Goal: Communication & Community: Connect with others

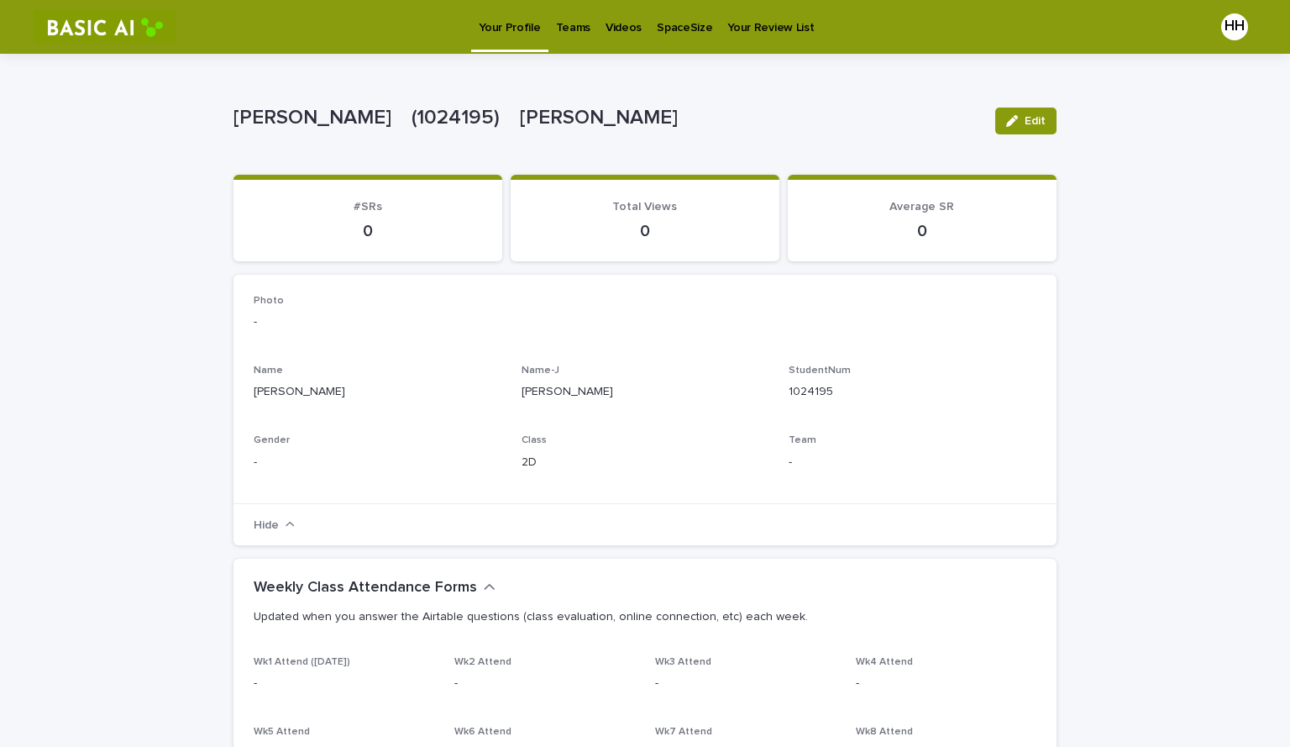
click at [557, 44] on link "Teams" at bounding box center [573, 26] width 50 height 52
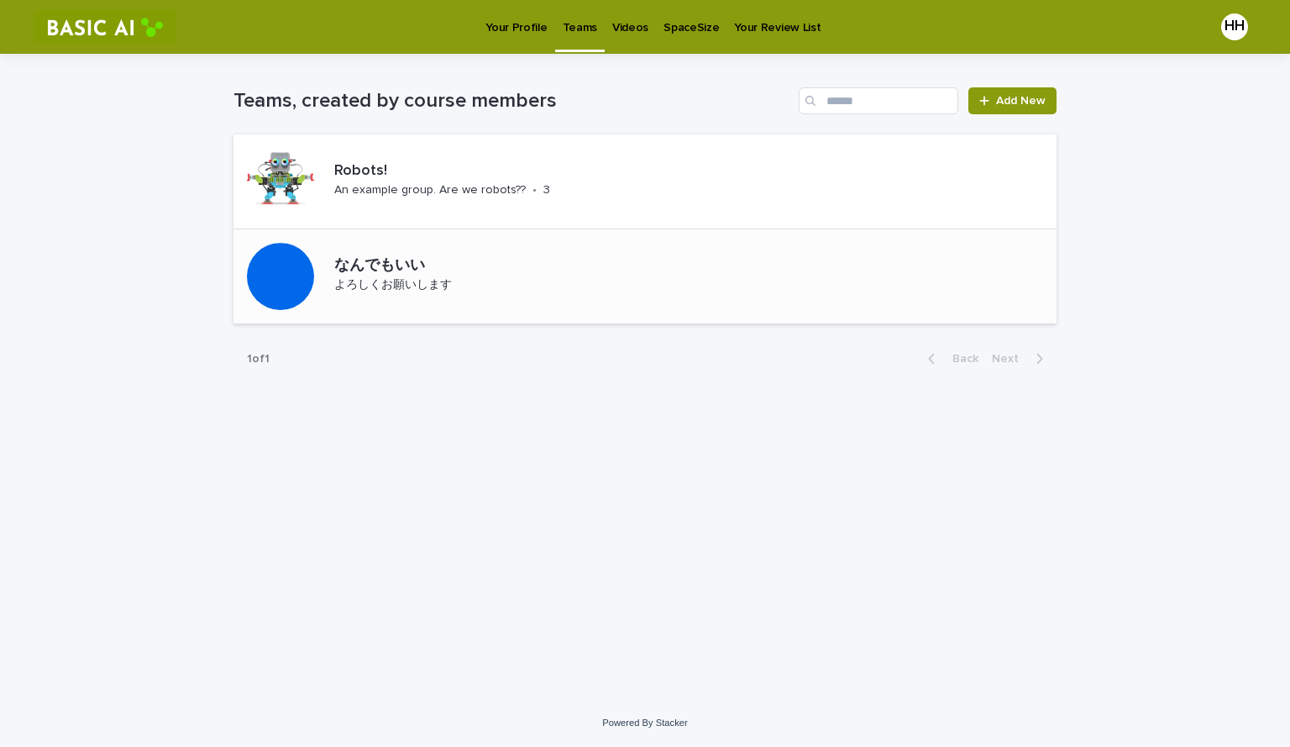
click at [416, 270] on p "なんでもいい" at bounding box center [438, 266] width 208 height 18
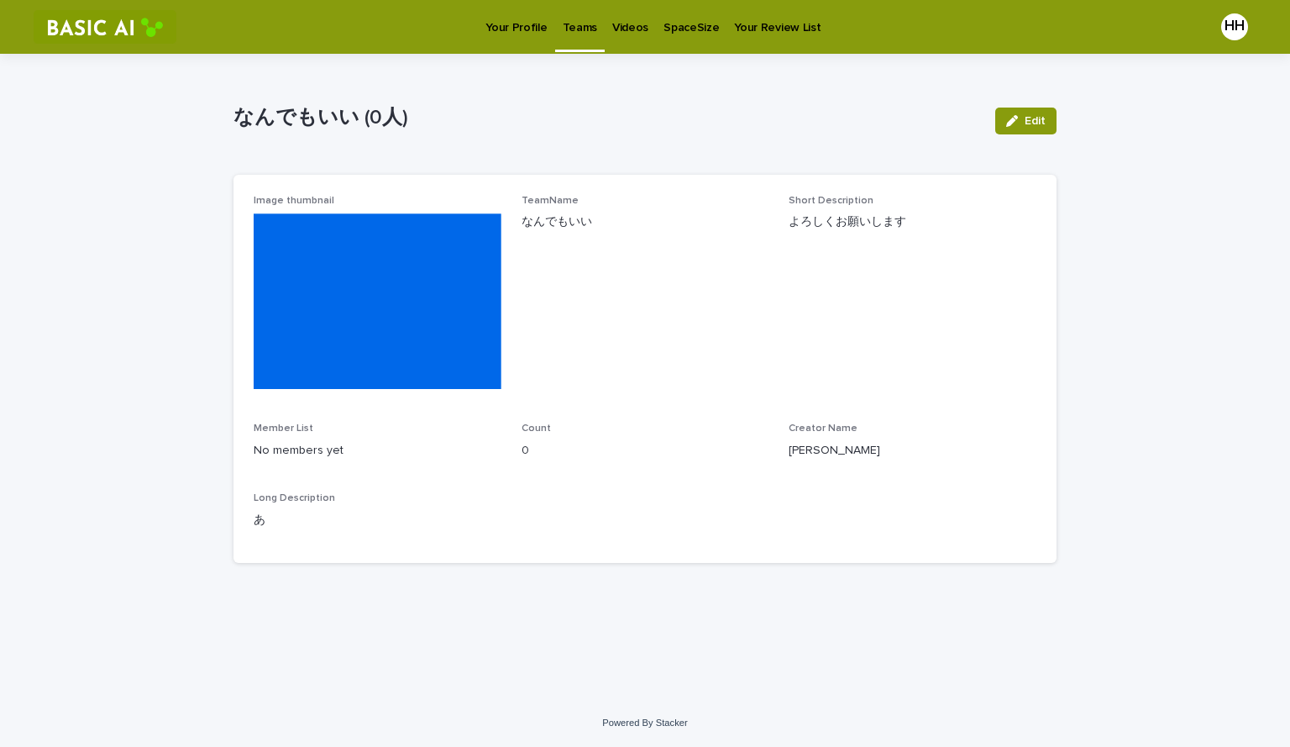
click at [535, 26] on p "Your Profile" at bounding box center [515, 17] width 61 height 35
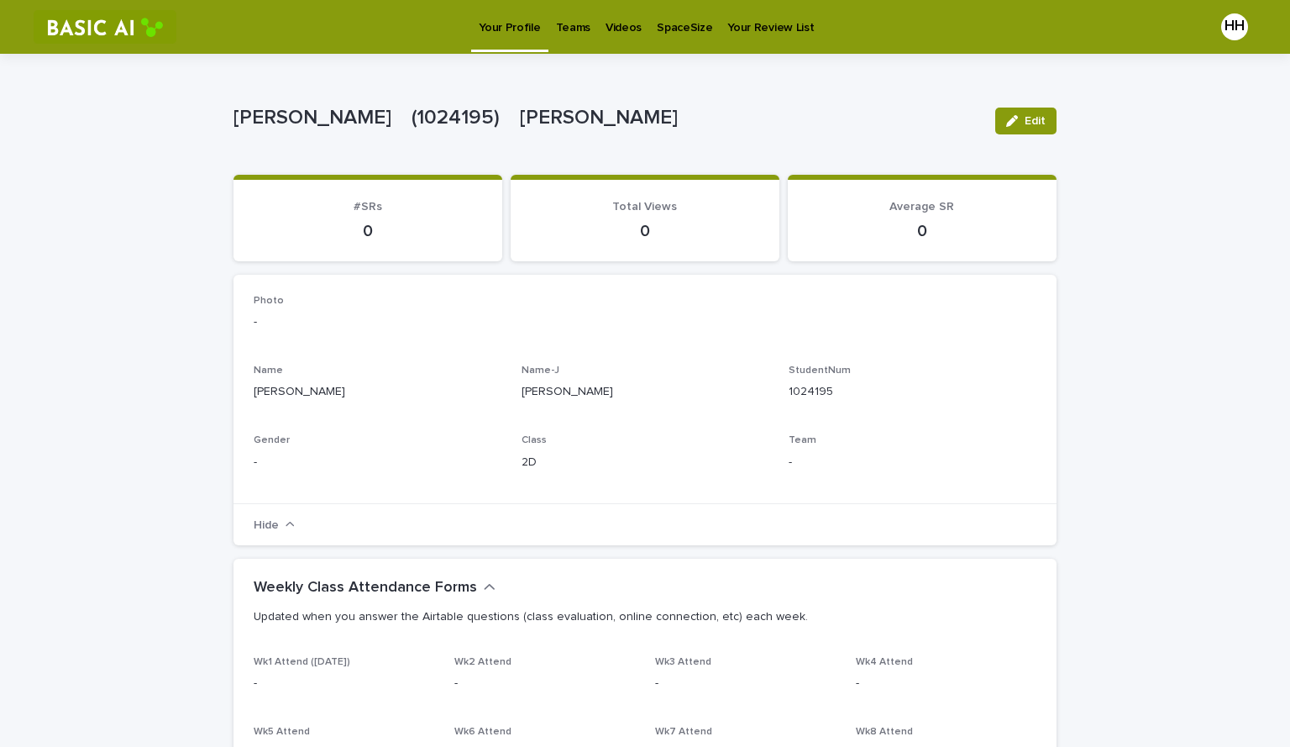
click at [571, 32] on p "Teams" at bounding box center [573, 17] width 34 height 35
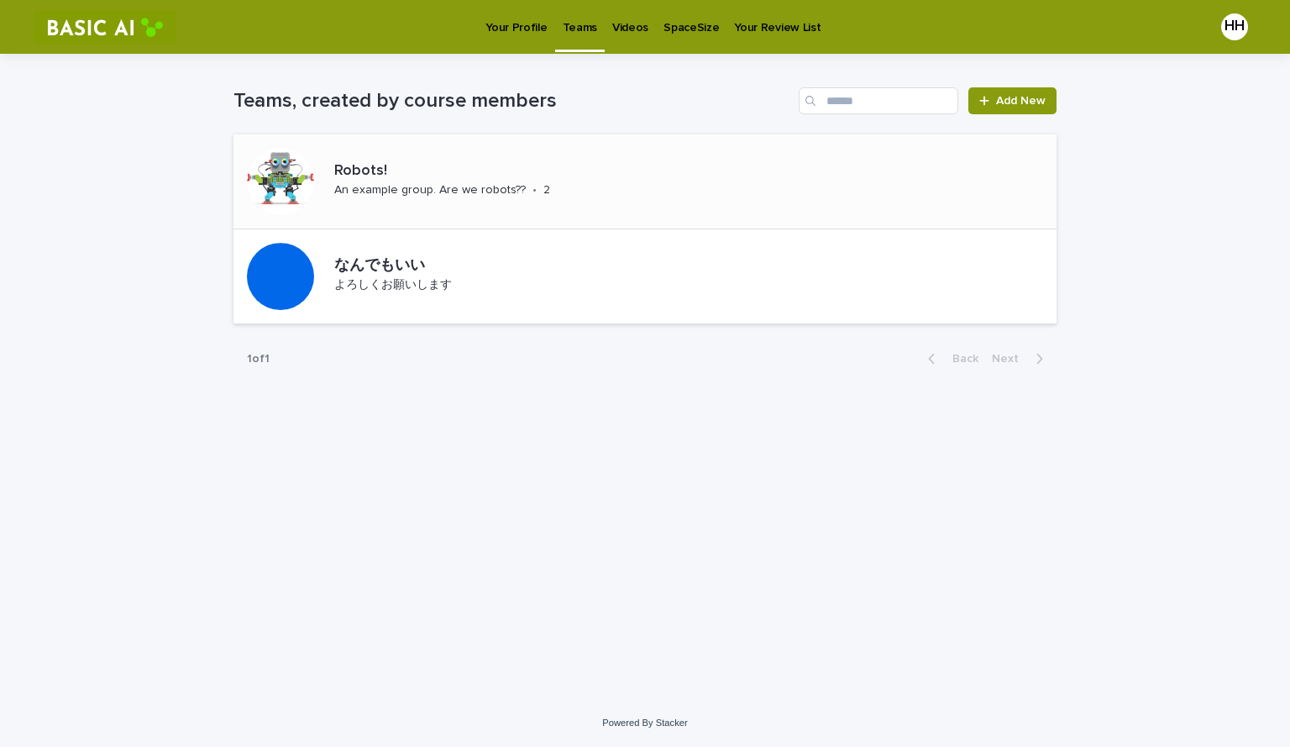
click at [559, 186] on div "Robots! An example group. Are we robots?? • 2" at bounding box center [468, 181] width 282 height 52
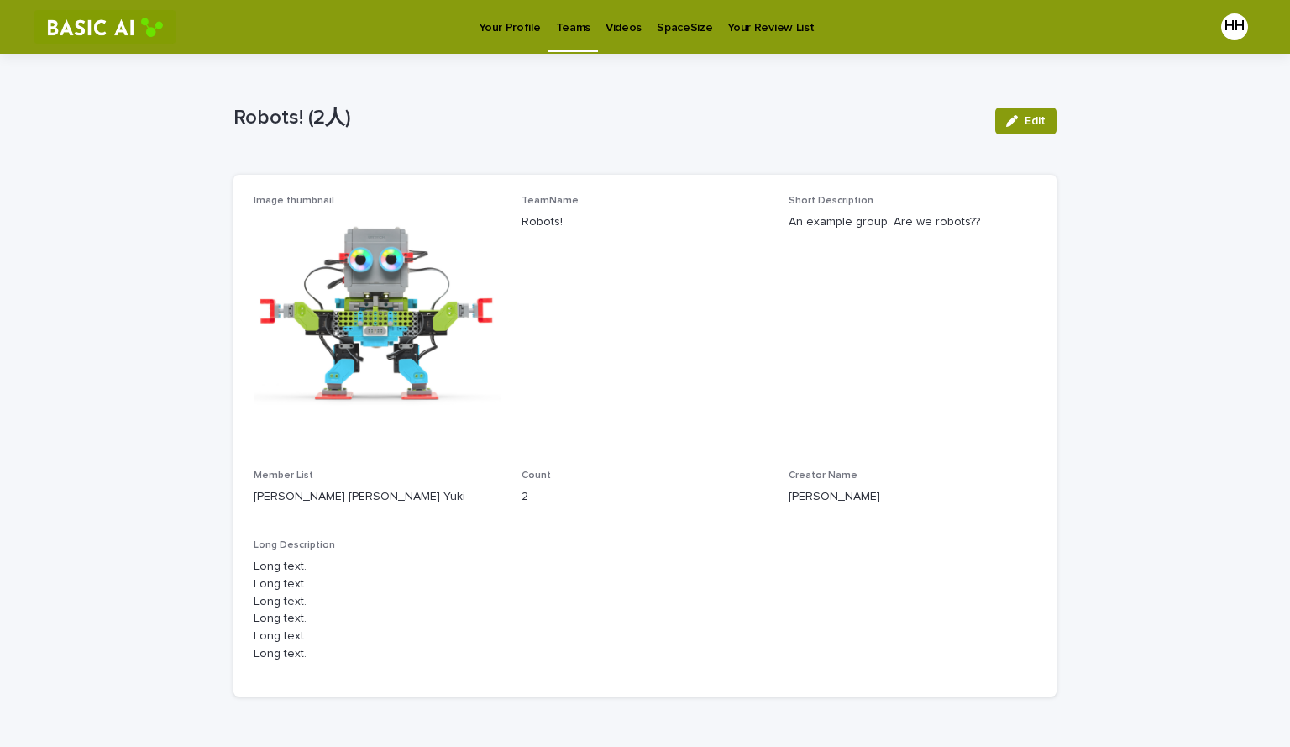
click at [535, 29] on p "Your Profile" at bounding box center [509, 17] width 61 height 35
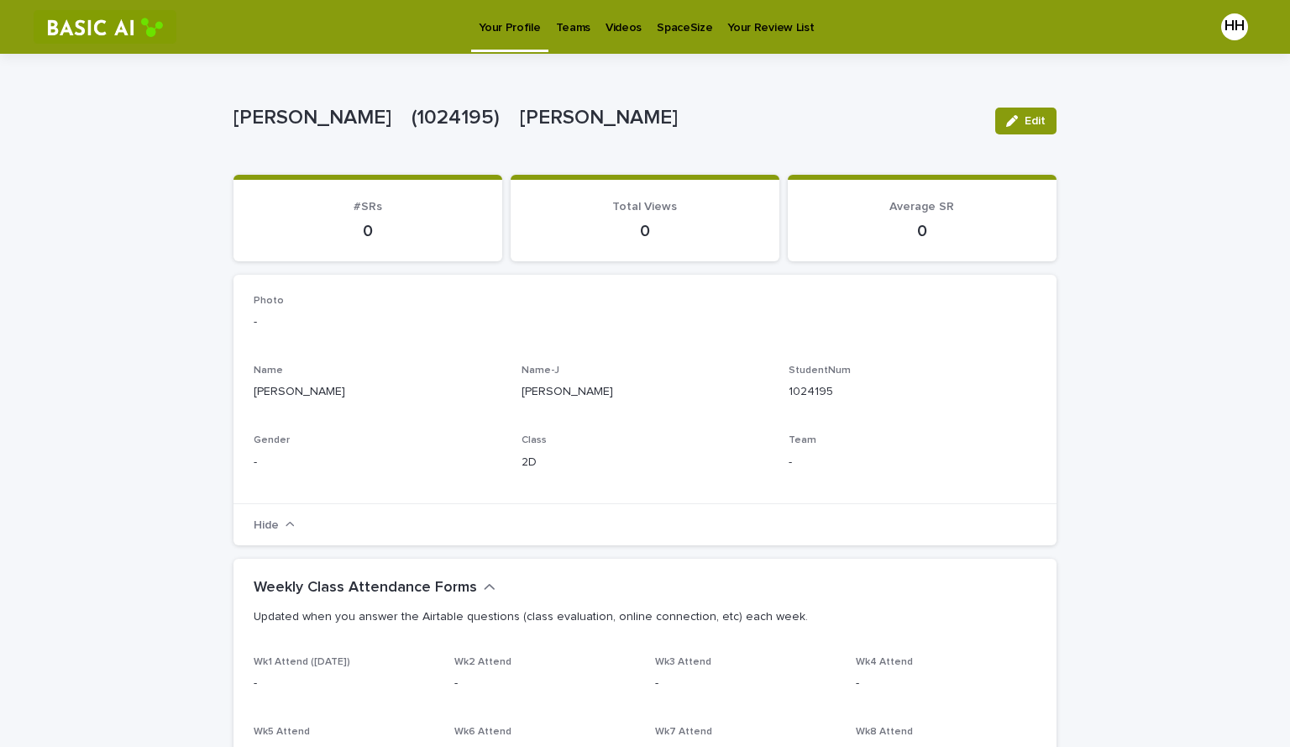
click at [575, 25] on p "Teams" at bounding box center [573, 17] width 34 height 35
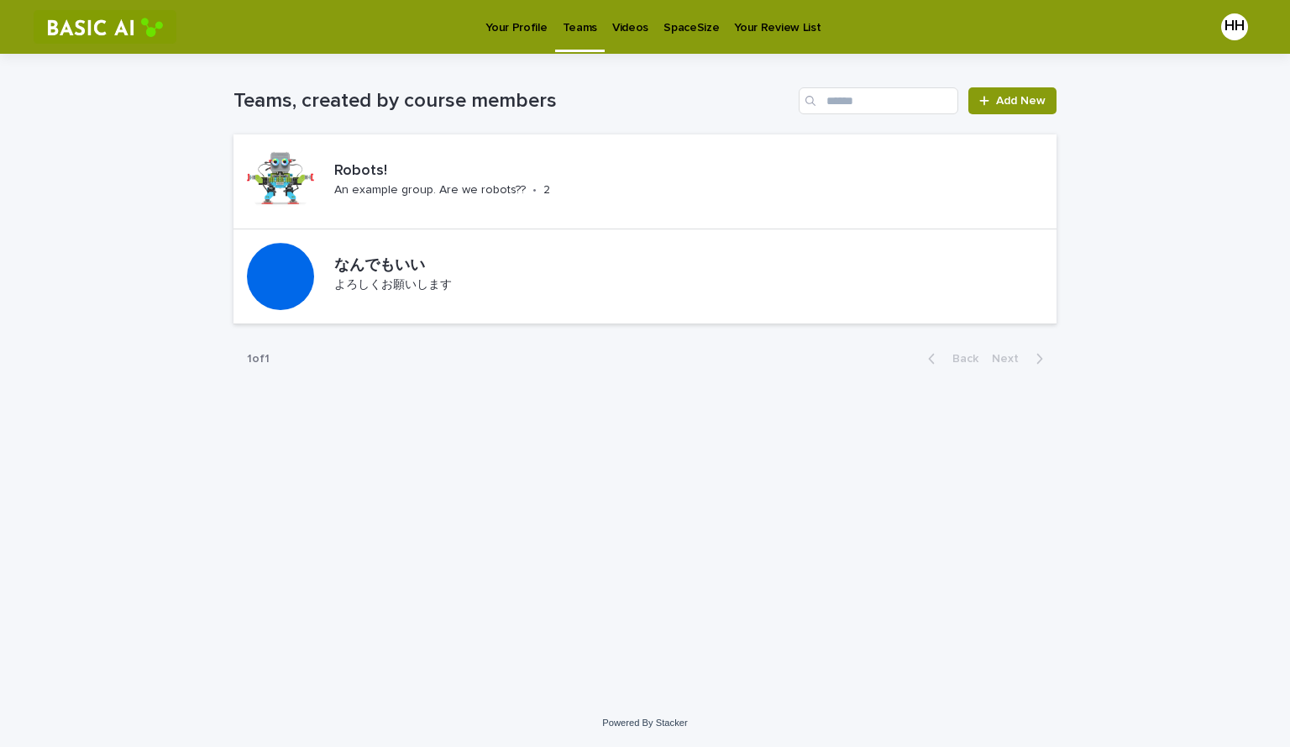
click at [575, 25] on p "Teams" at bounding box center [580, 17] width 34 height 35
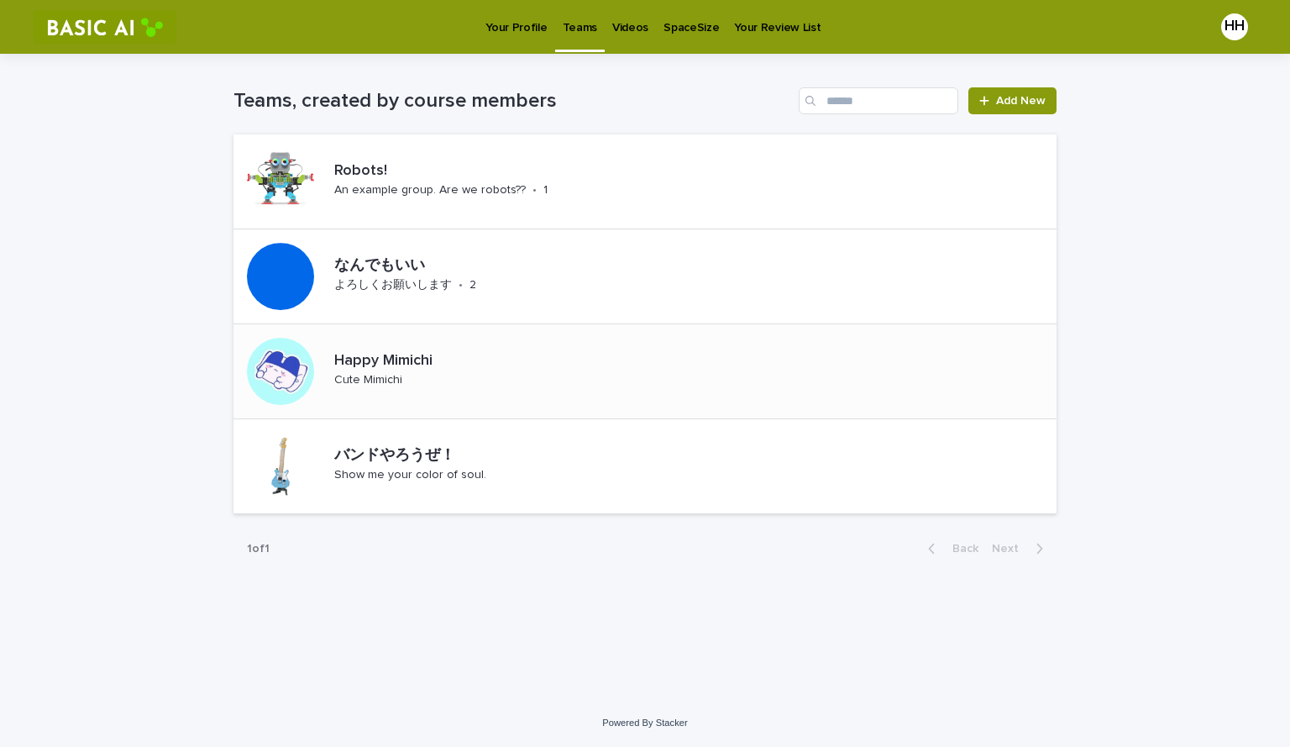
click at [482, 367] on p "Happy Mimichi" at bounding box center [417, 361] width 166 height 18
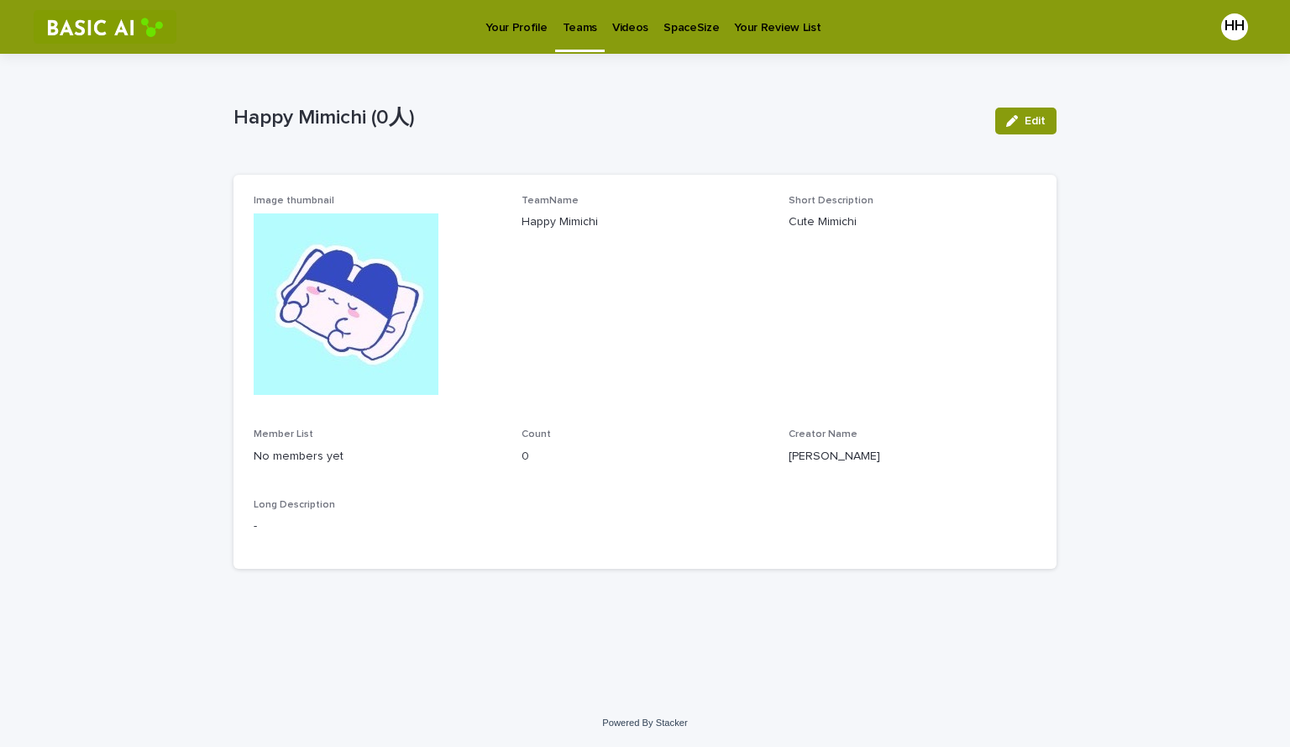
click at [507, 50] on link "Your Profile" at bounding box center [516, 26] width 76 height 52
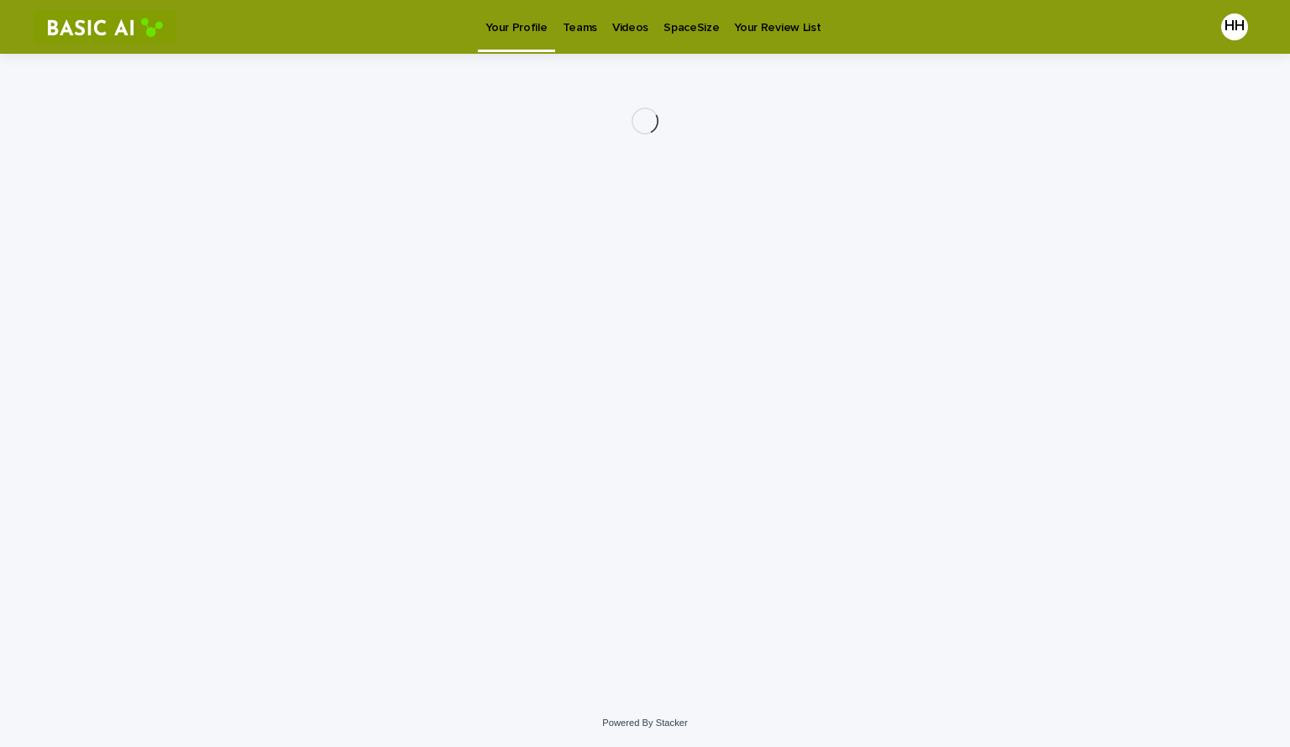
click at [579, 41] on link "Teams" at bounding box center [580, 26] width 50 height 52
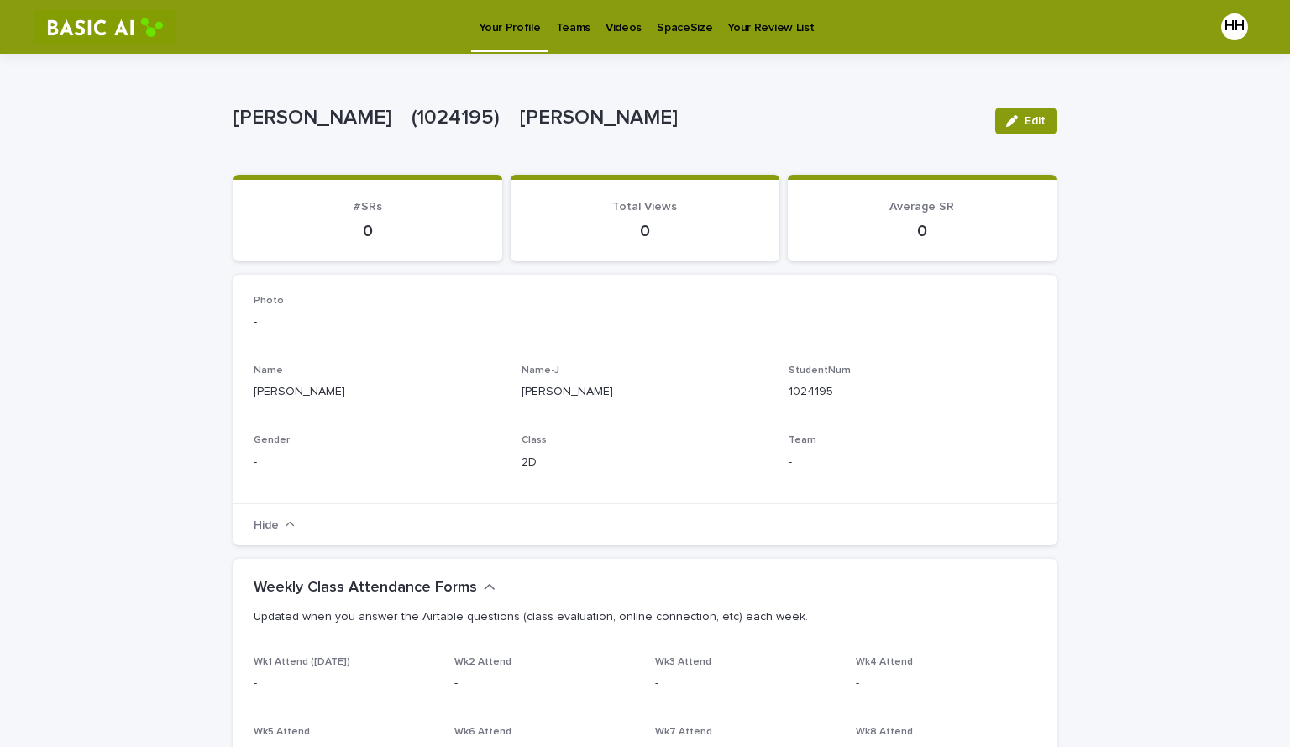
click at [573, 21] on p "Teams" at bounding box center [573, 17] width 34 height 35
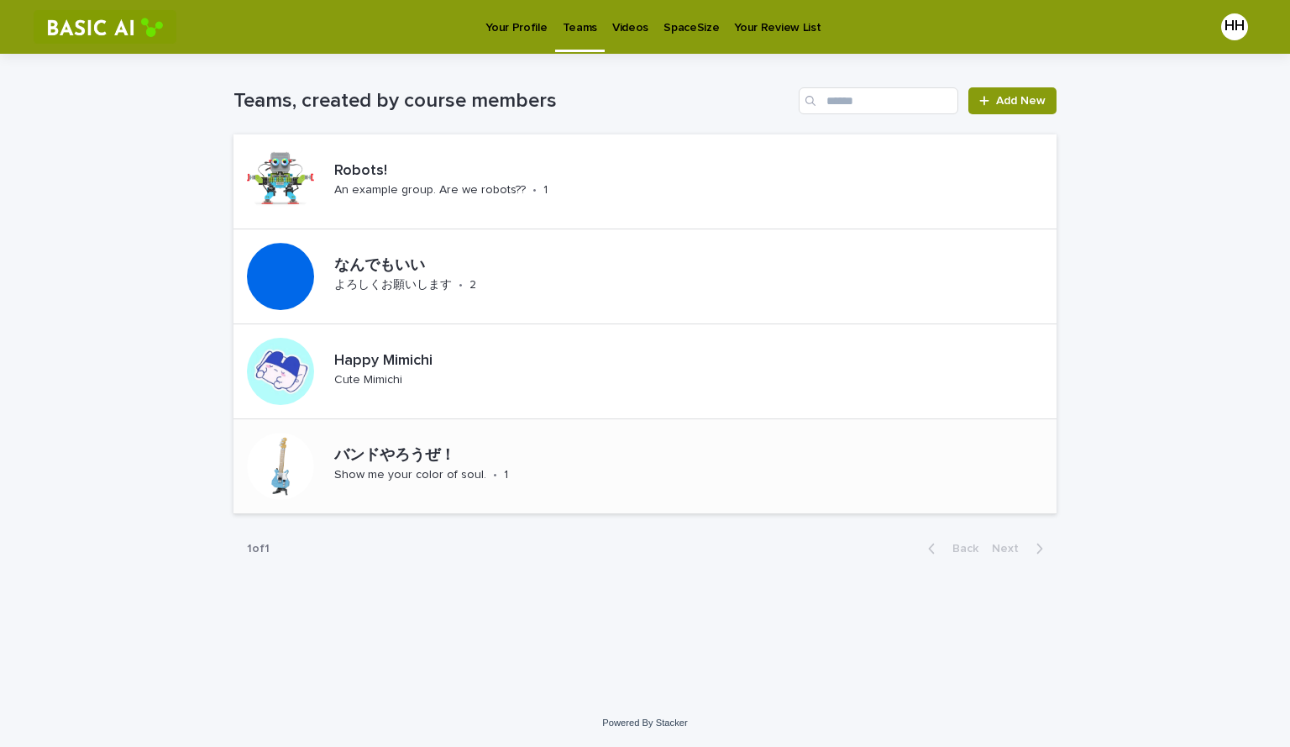
click at [359, 445] on div "バンドやろうぜ！" at bounding box center [481, 454] width 295 height 22
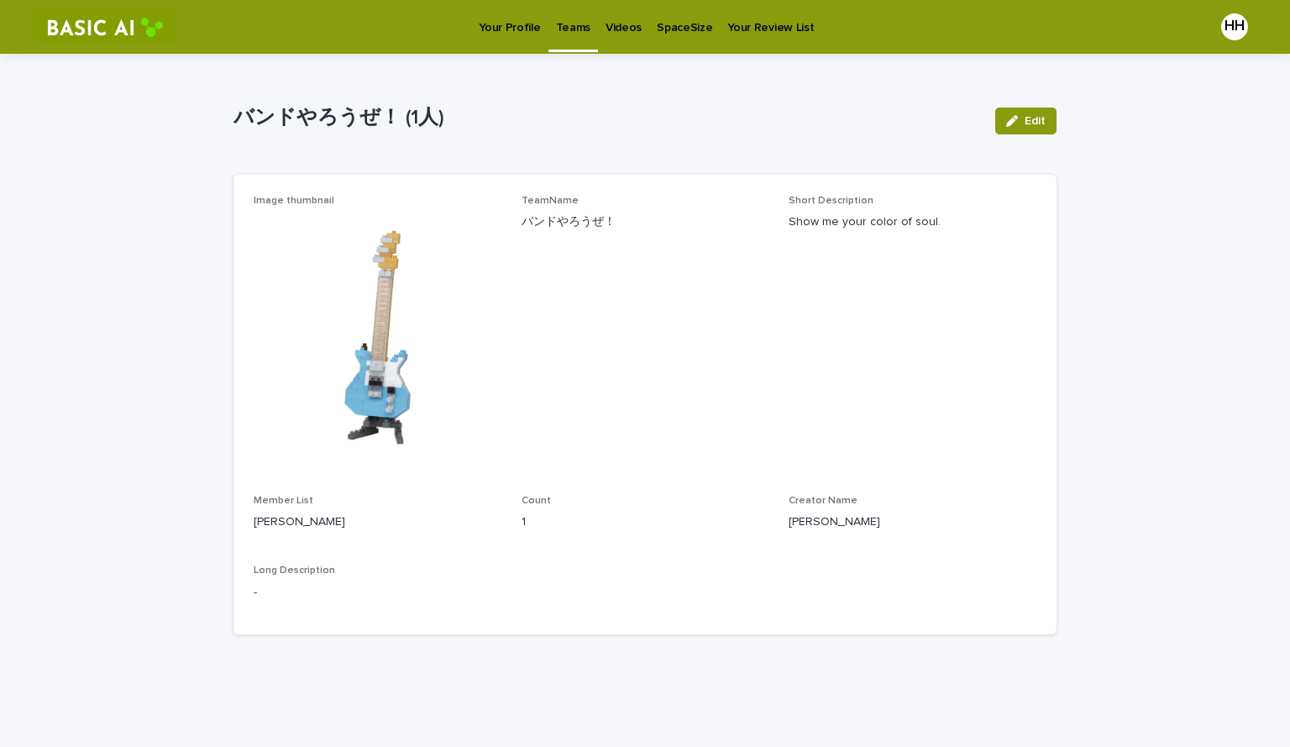
click at [566, 26] on p "Teams" at bounding box center [573, 17] width 34 height 35
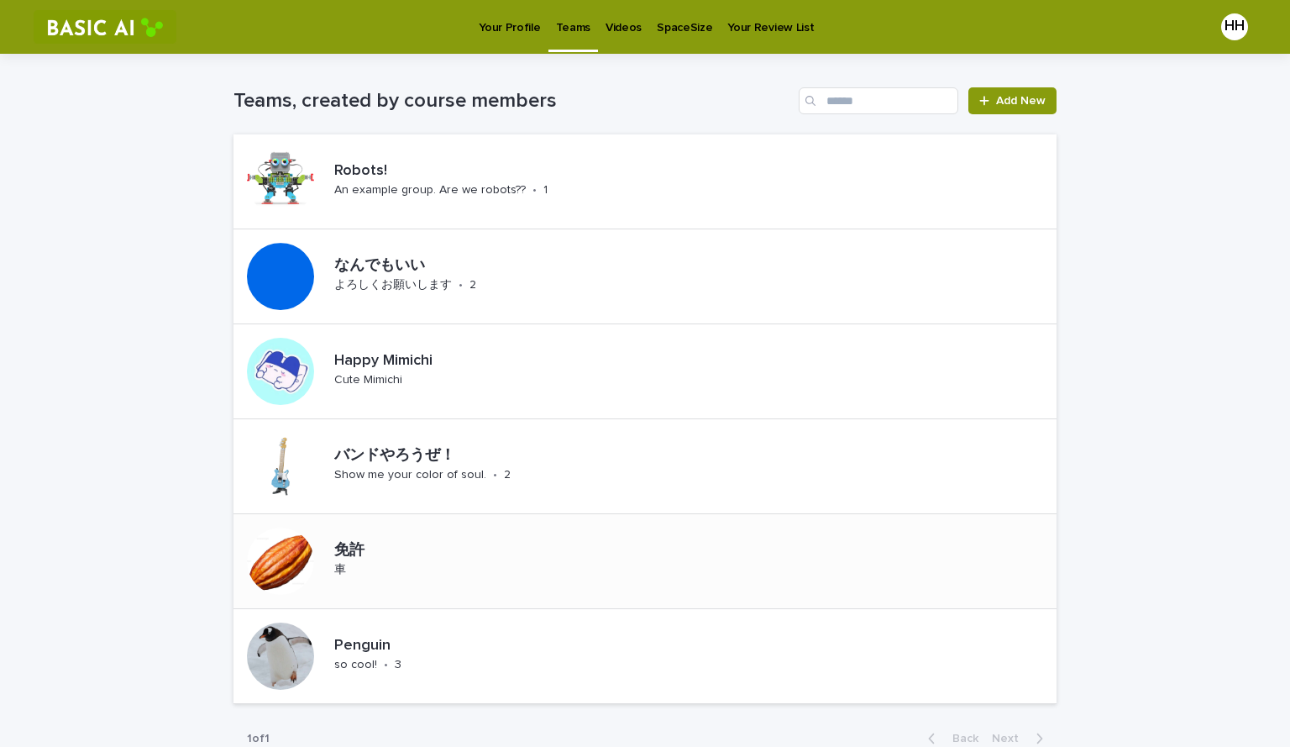
click at [376, 546] on div "免許 車" at bounding box center [354, 561] width 55 height 52
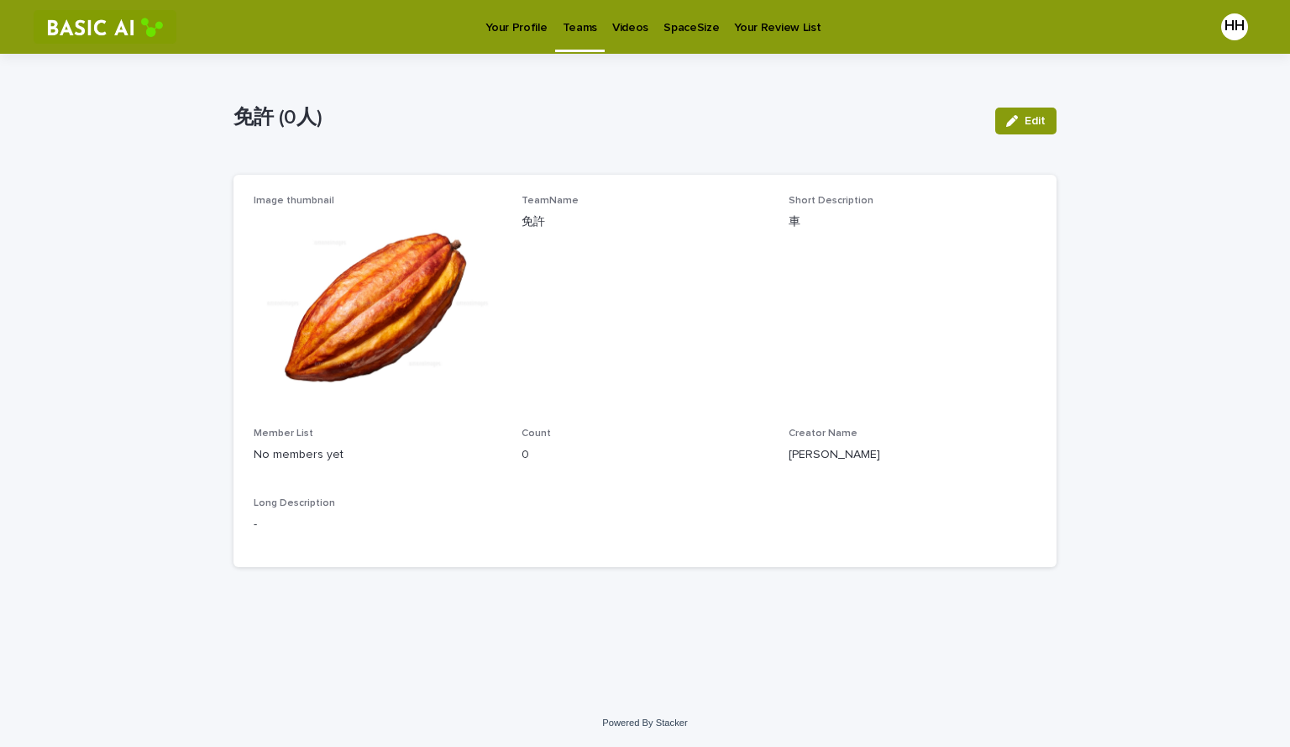
click at [563, 32] on p "Teams" at bounding box center [580, 17] width 34 height 35
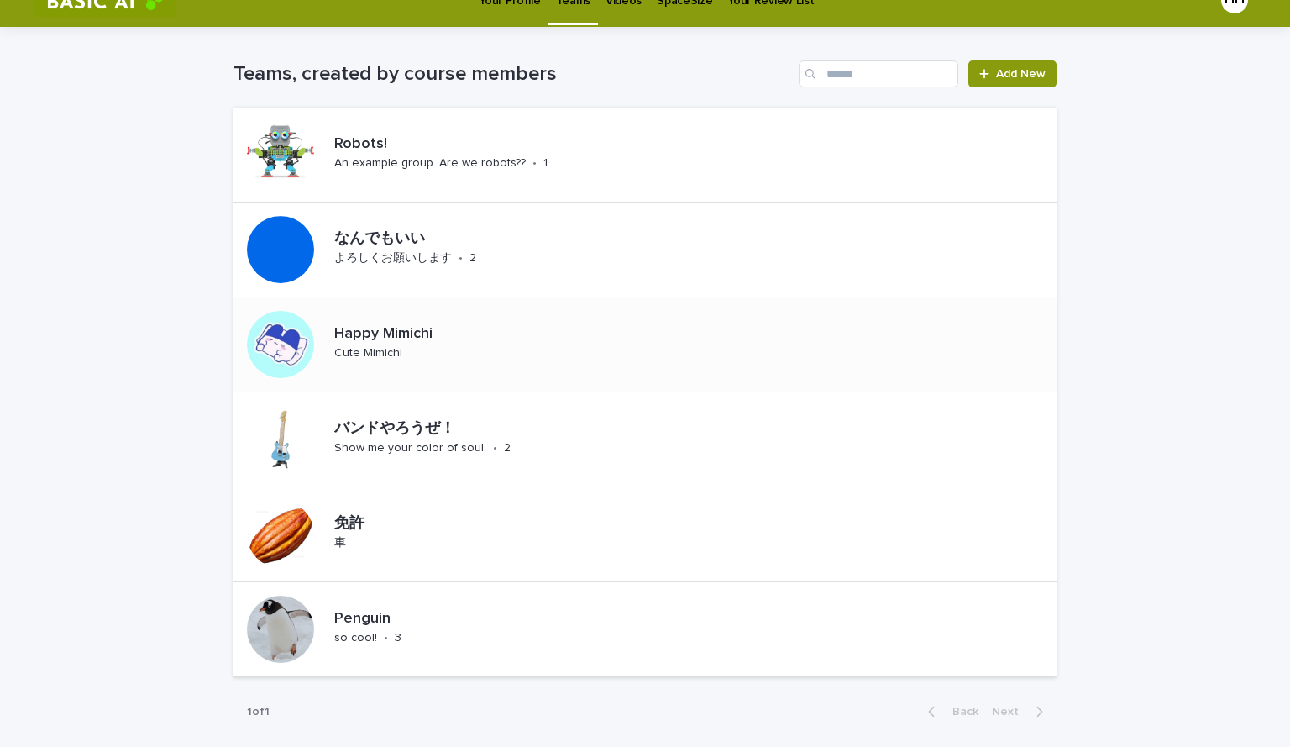
scroll to position [26, 0]
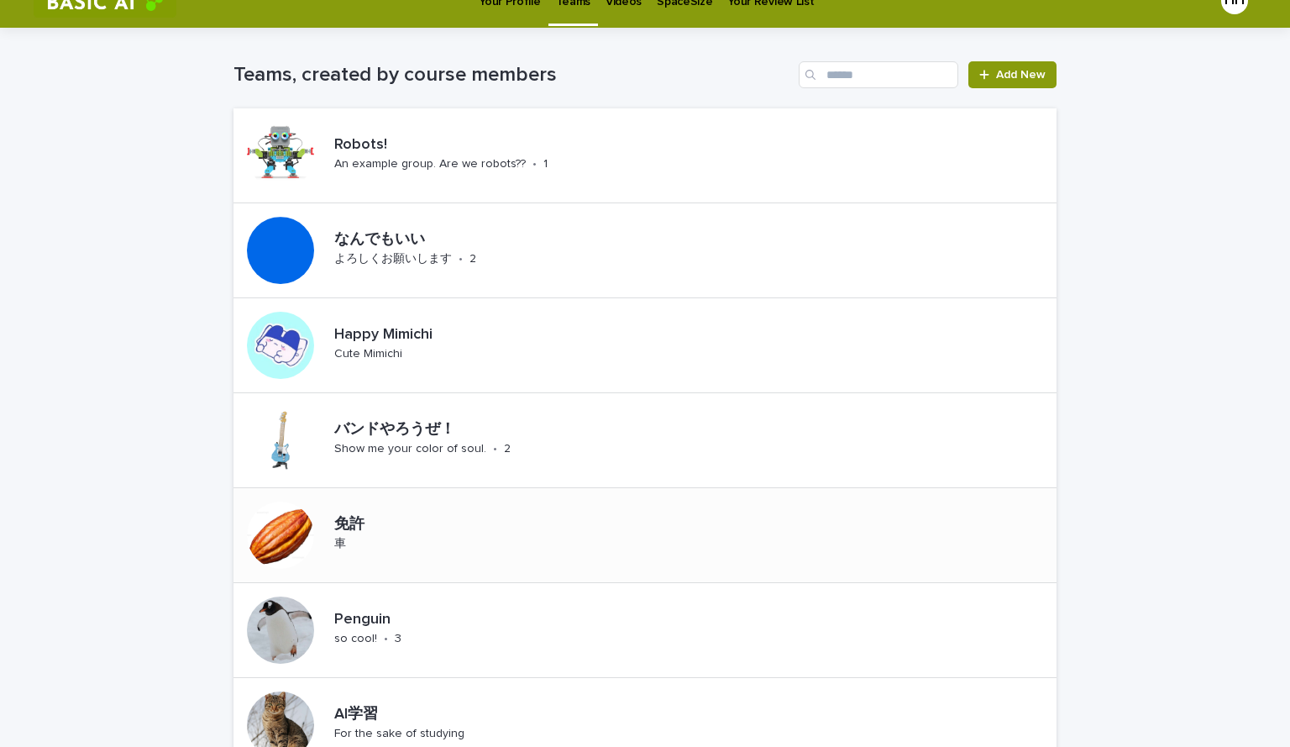
click at [513, 541] on div "免許 車" at bounding box center [644, 535] width 823 height 95
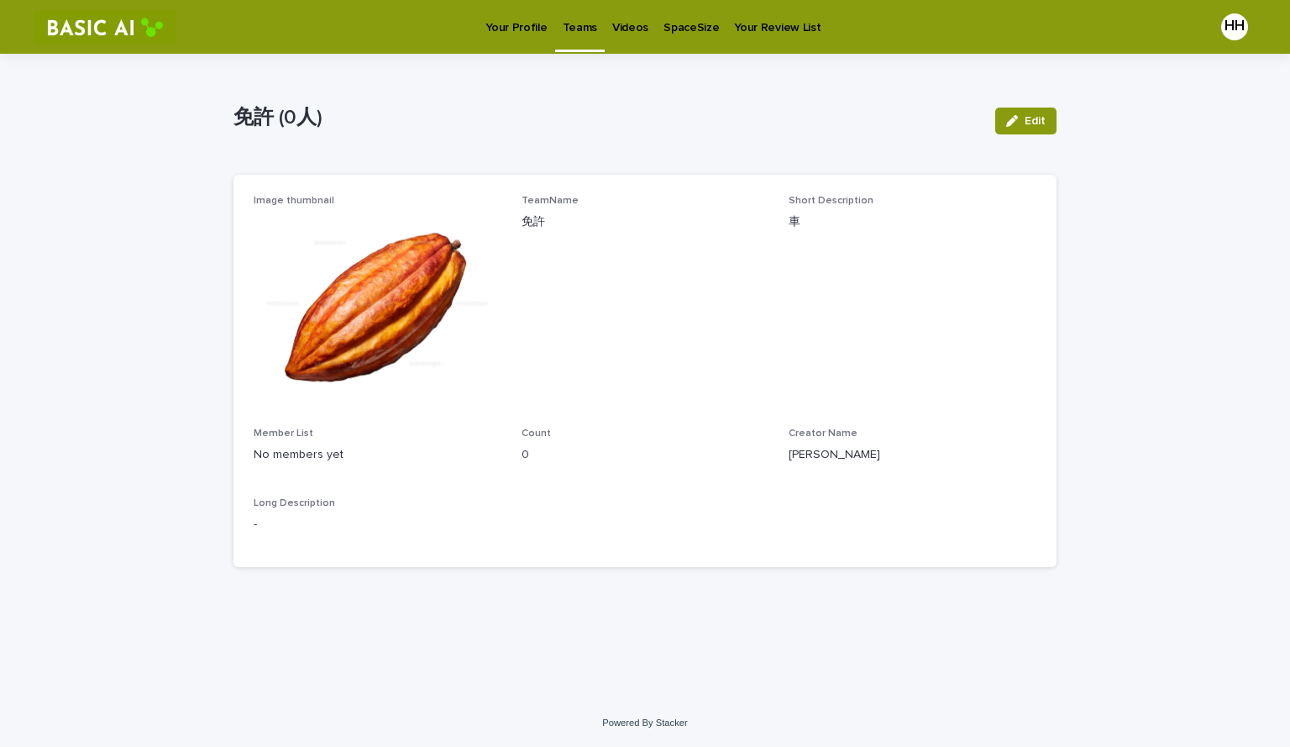
click at [574, 36] on link "Teams" at bounding box center [580, 25] width 50 height 50
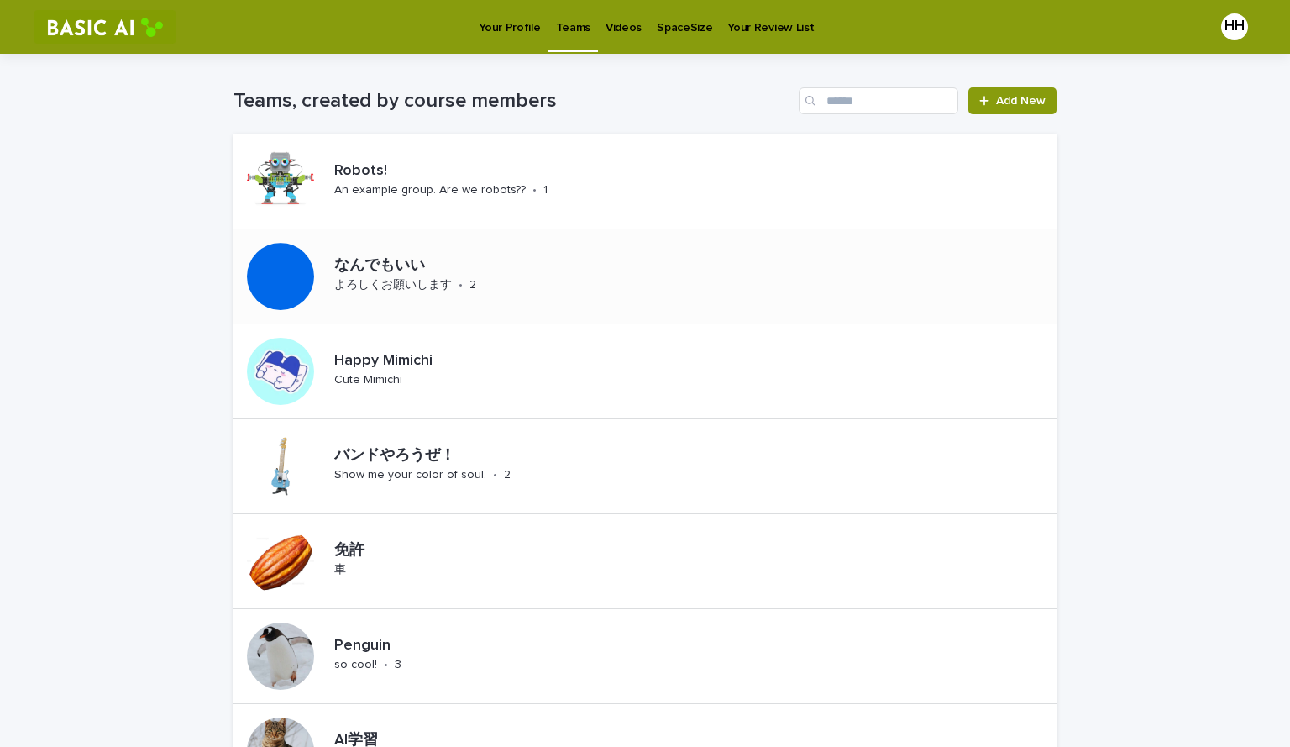
click at [574, 247] on div "なんでもいい よろしくお願いします • 2" at bounding box center [644, 276] width 823 height 95
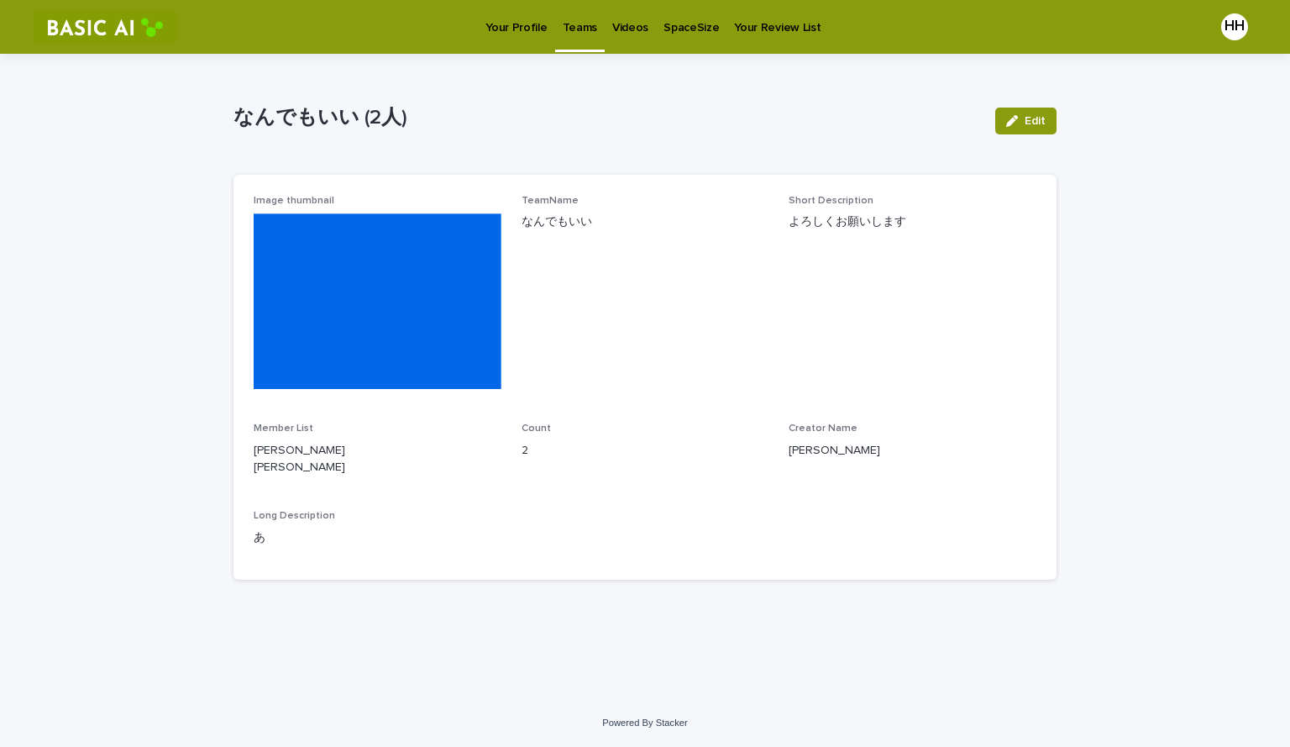
click at [580, 15] on p "Teams" at bounding box center [580, 17] width 34 height 35
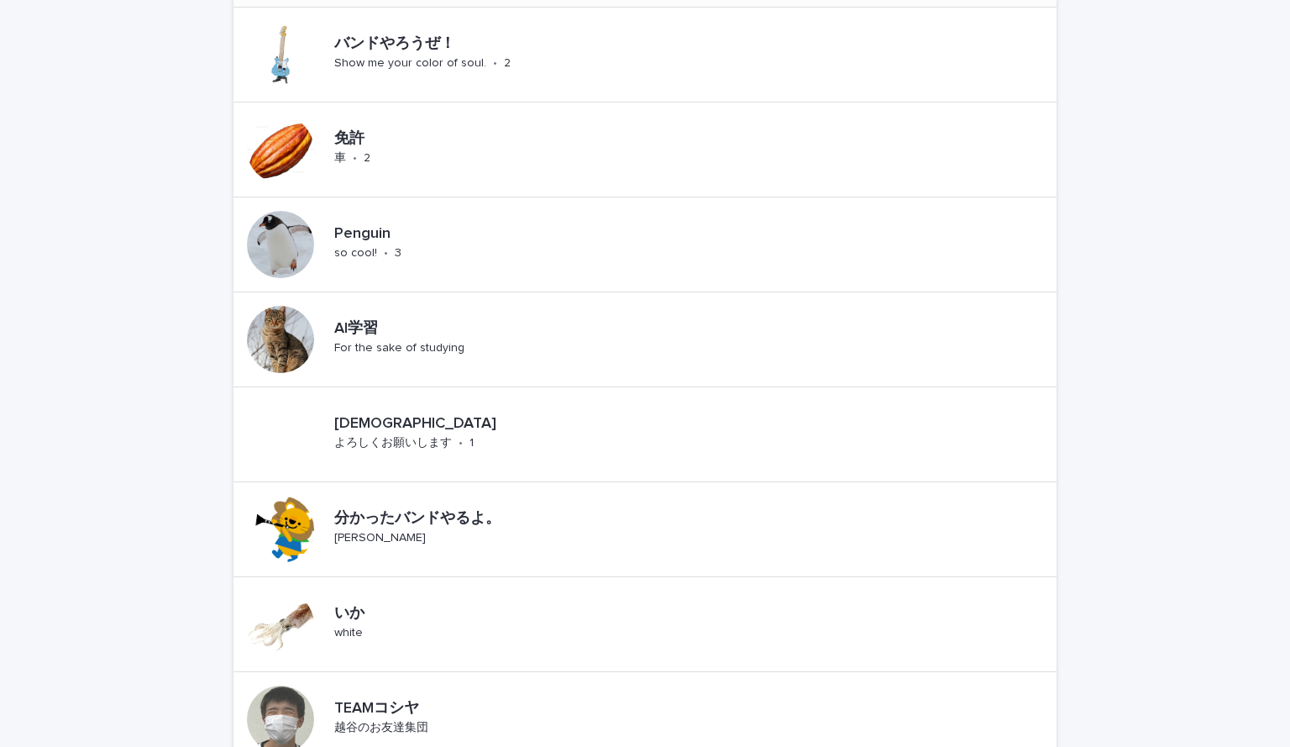
scroll to position [619, 0]
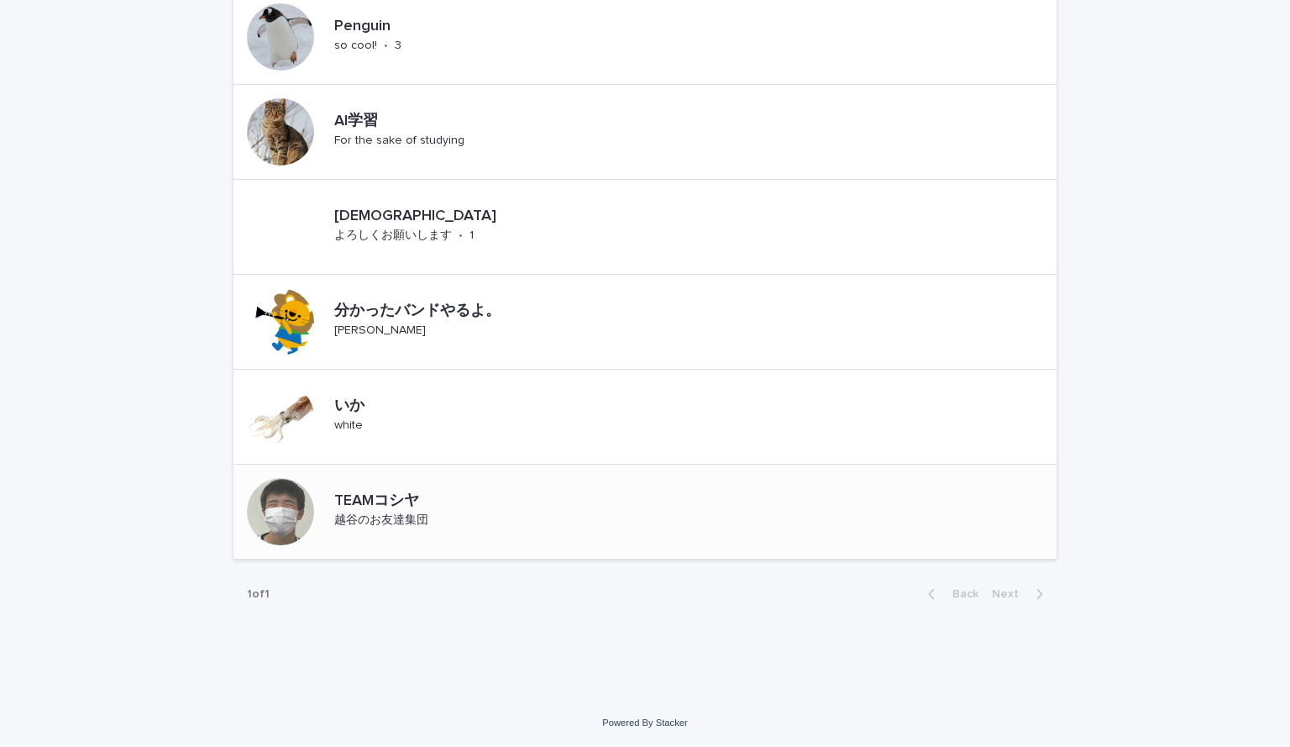
click at [370, 555] on div "TEAMコシヤ [PERSON_NAME]のお友達集団" at bounding box center [376, 511] width 286 height 94
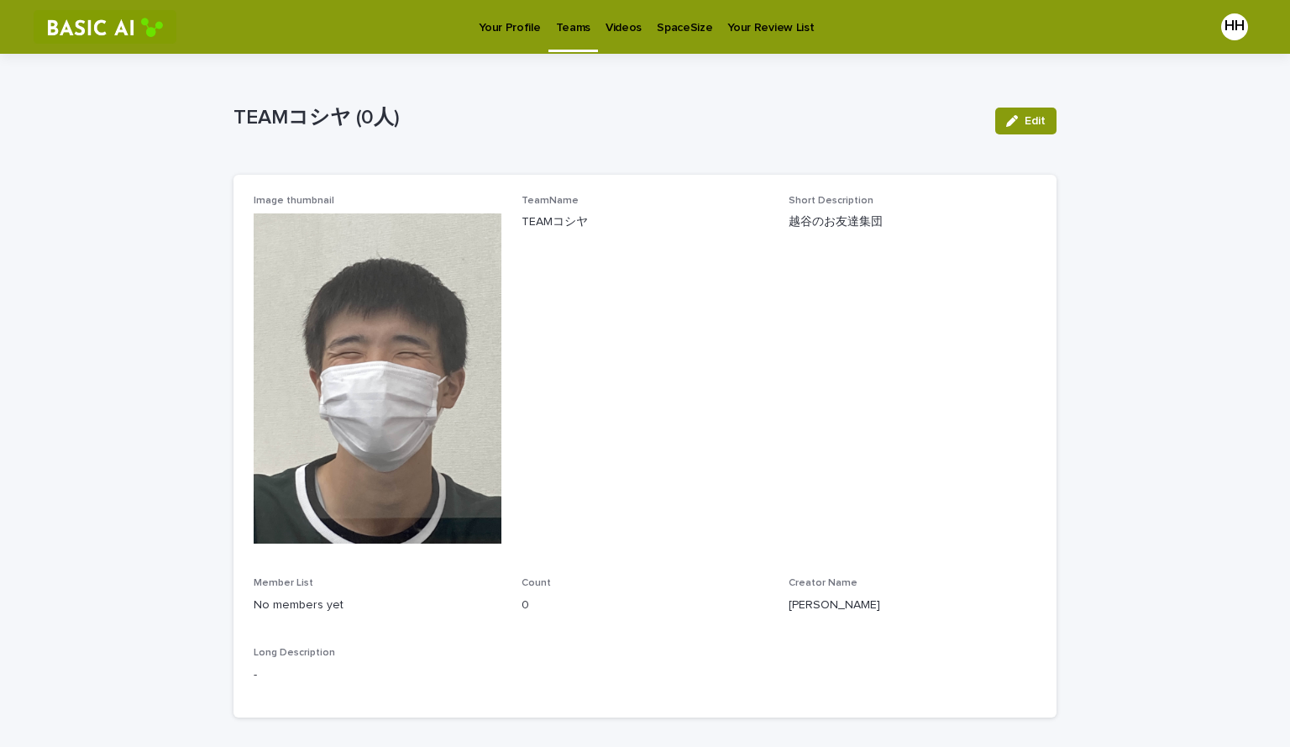
click at [574, 46] on link "Teams" at bounding box center [573, 25] width 50 height 50
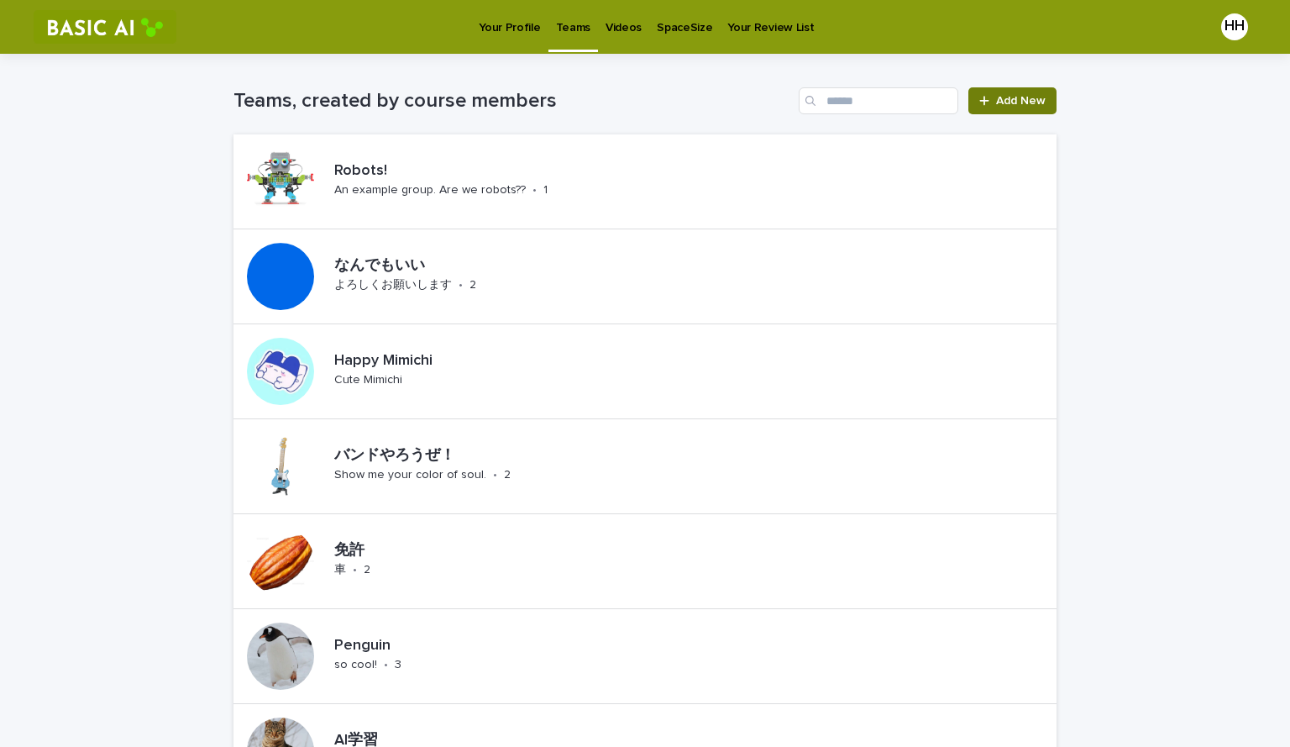
click at [989, 100] on div at bounding box center [987, 101] width 17 height 12
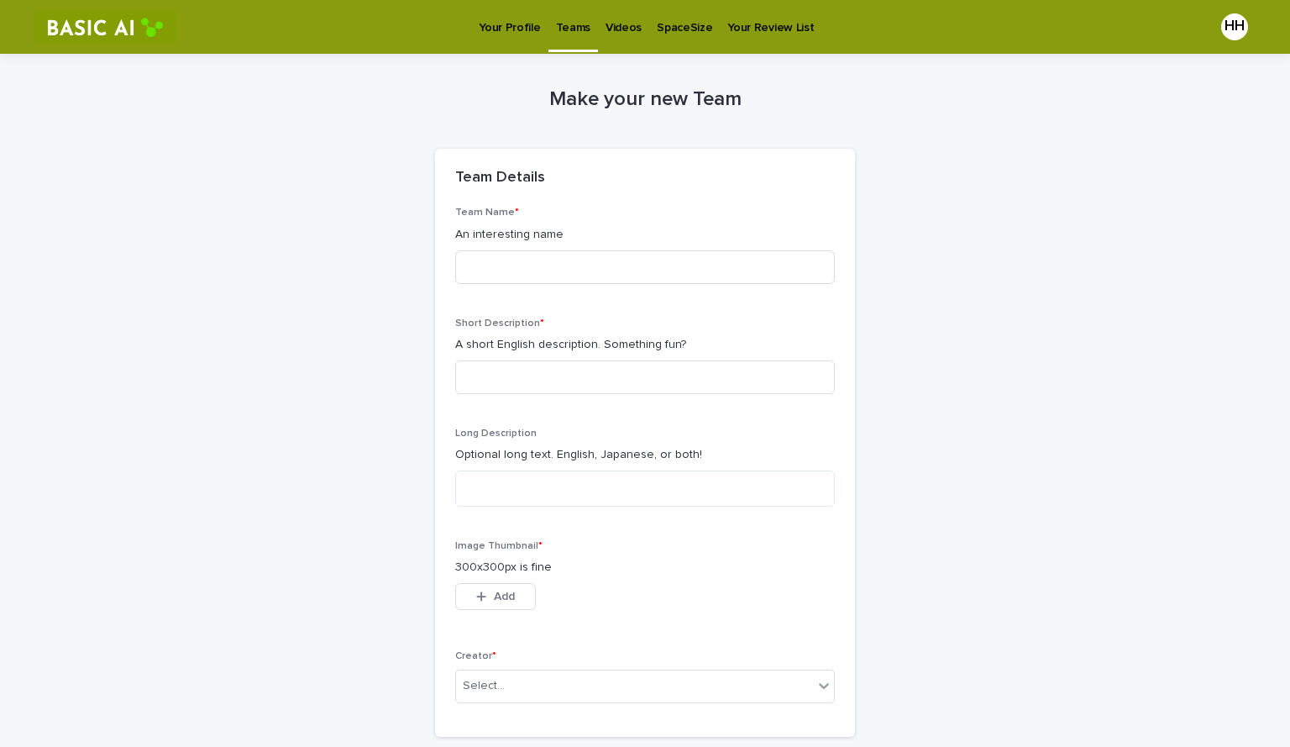
click at [556, 29] on p "Teams" at bounding box center [573, 17] width 34 height 35
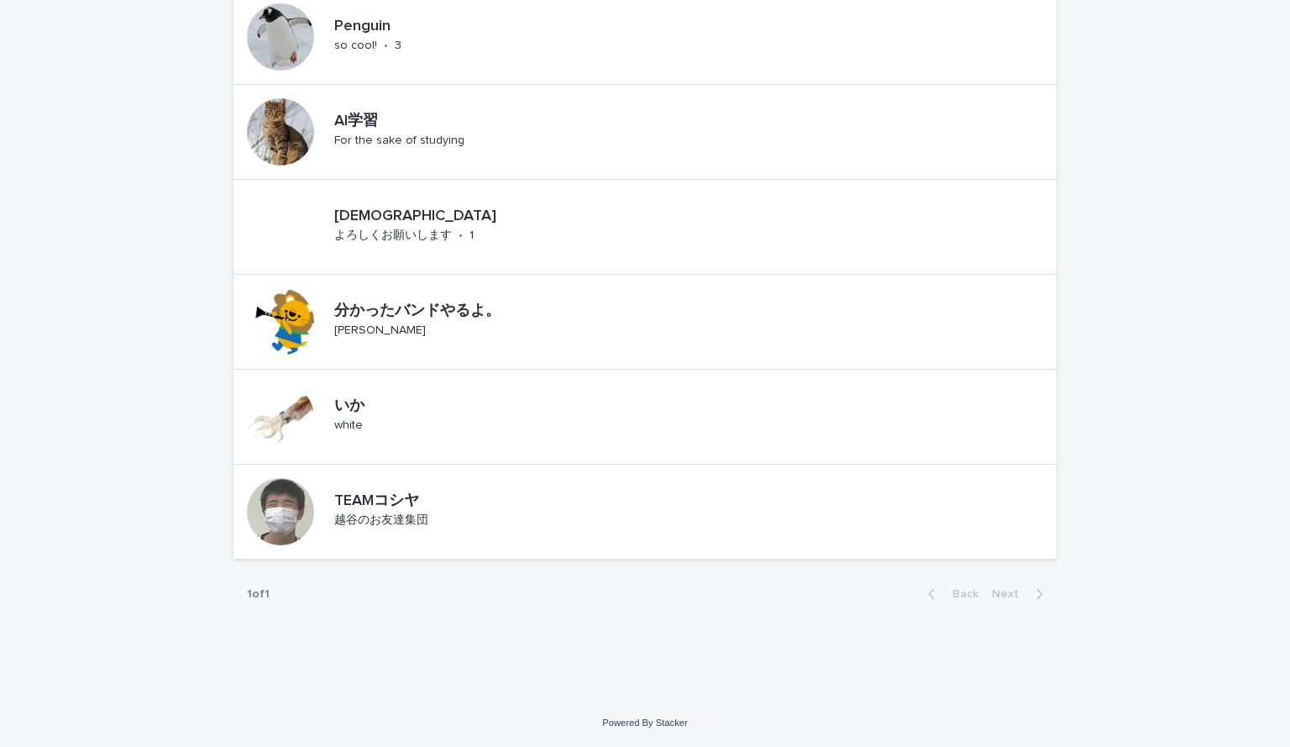
scroll to position [618, 0]
click at [300, 485] on div at bounding box center [280, 512] width 94 height 94
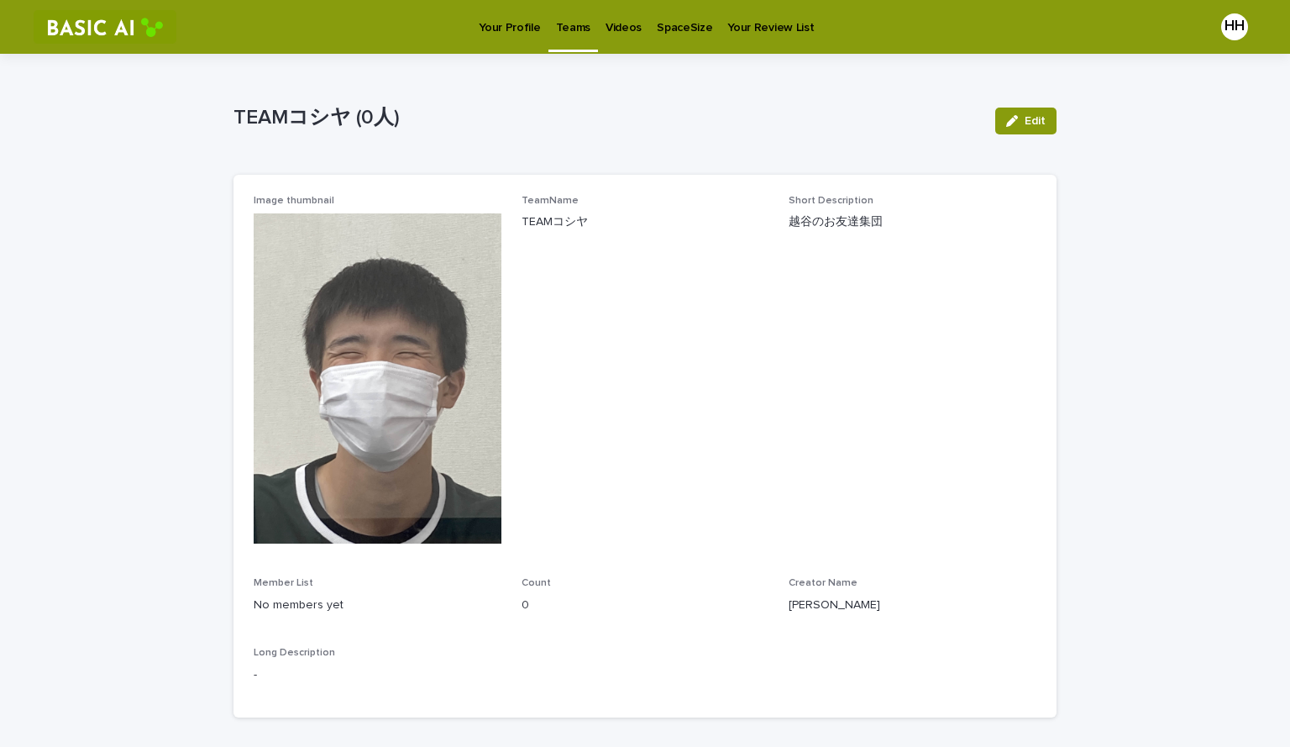
click at [337, 392] on img at bounding box center [378, 378] width 248 height 330
click at [519, 25] on p "Your Profile" at bounding box center [509, 17] width 61 height 35
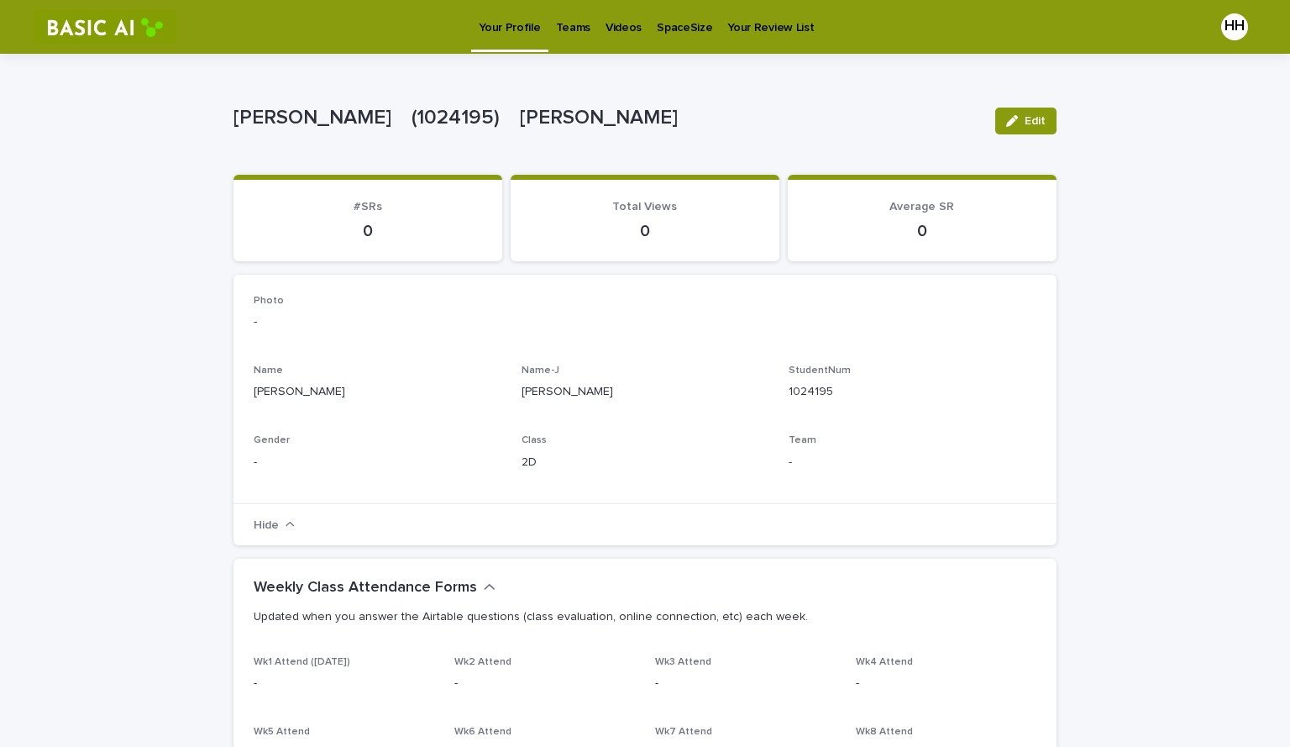
click at [988, 118] on div "Edit" at bounding box center [1022, 120] width 68 height 27
click at [1008, 118] on icon "button" at bounding box center [1012, 121] width 12 height 12
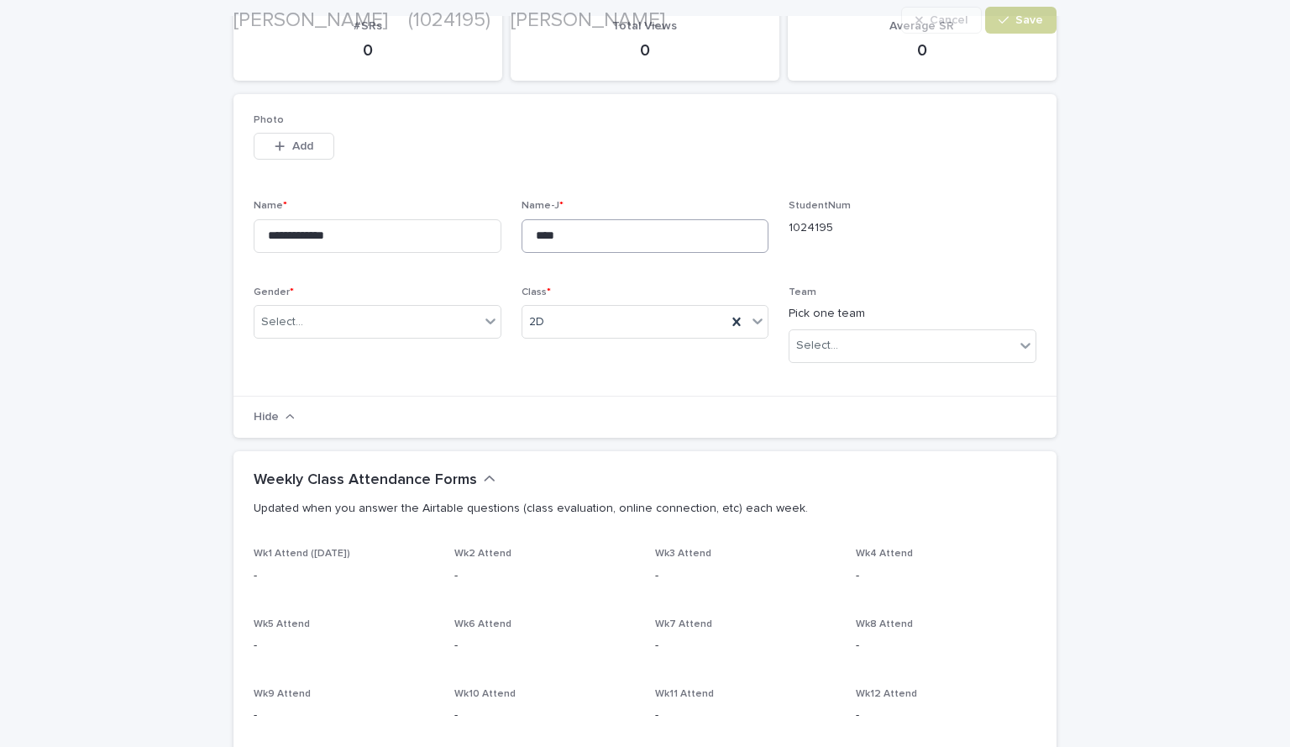
scroll to position [181, 0]
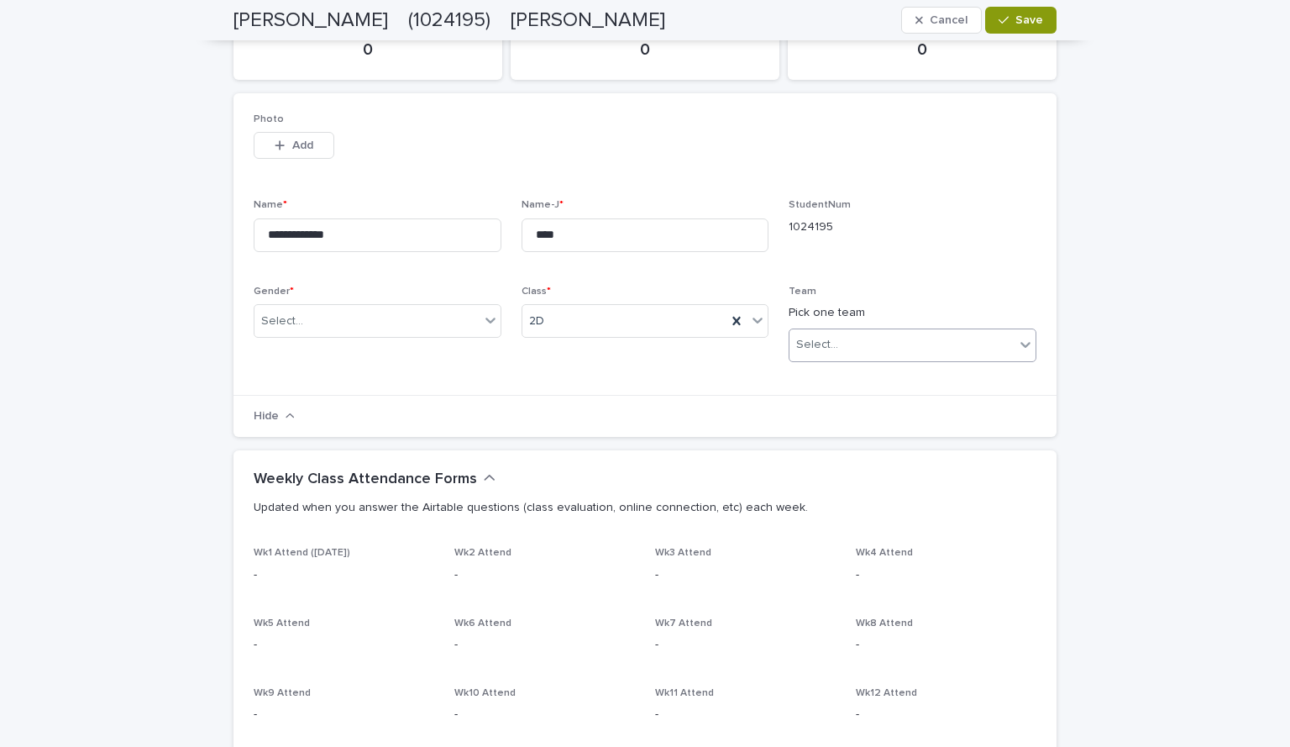
click at [849, 329] on div "Select..." at bounding box center [912, 345] width 248 height 34
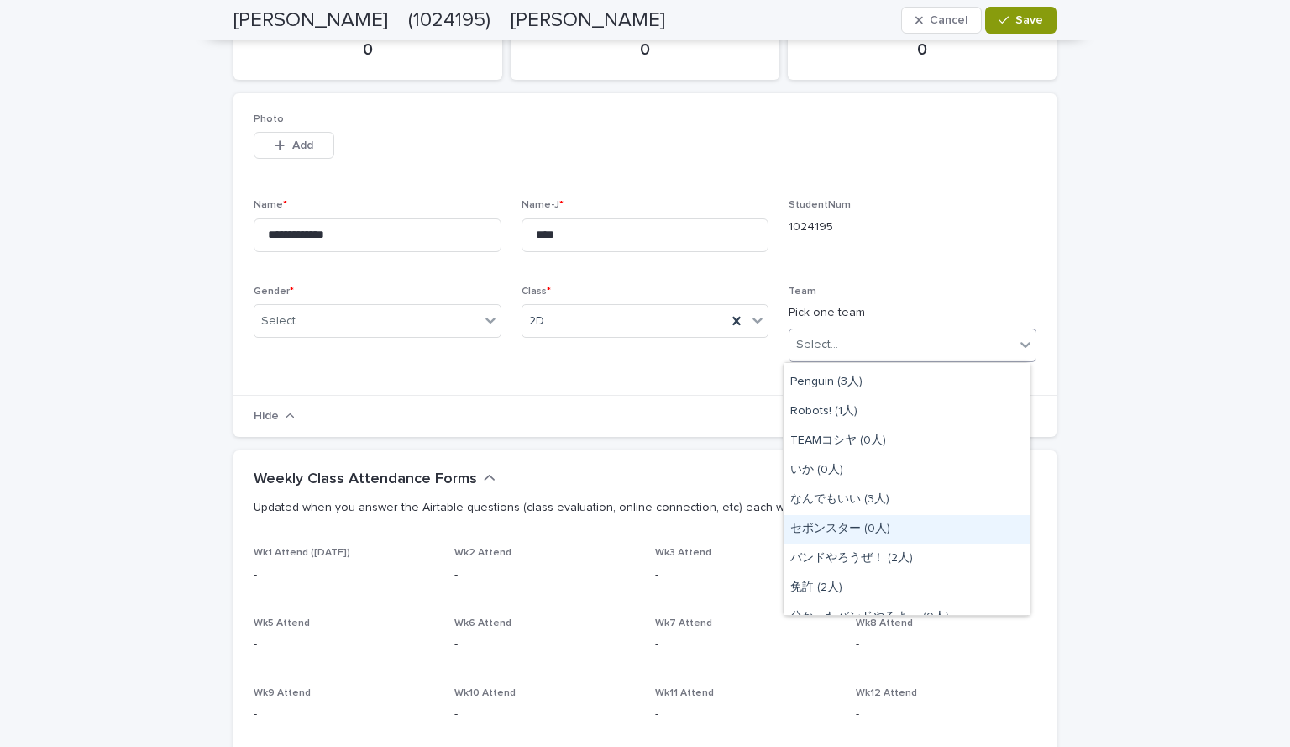
scroll to position [53, 0]
click at [846, 445] on div "TEAMコシヤ (0人)" at bounding box center [906, 441] width 246 height 29
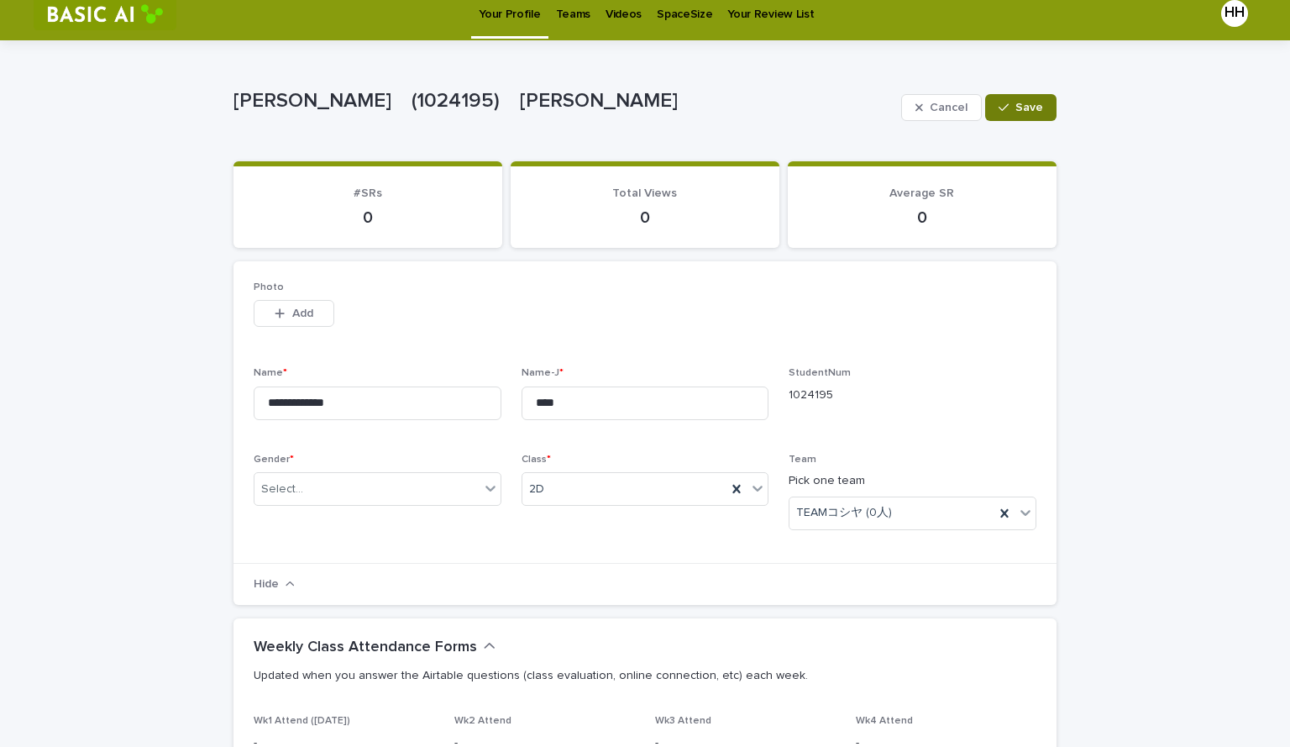
click at [1009, 106] on div "button" at bounding box center [1006, 108] width 17 height 12
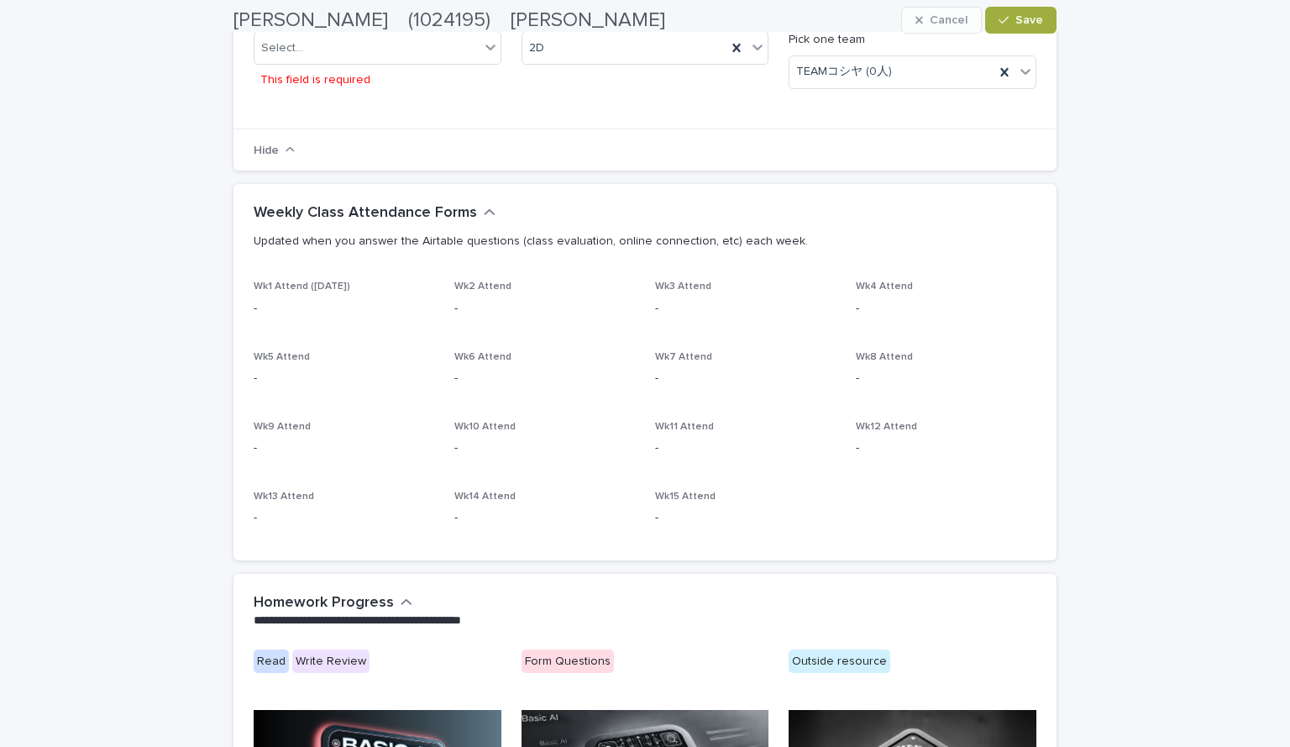
scroll to position [474, 0]
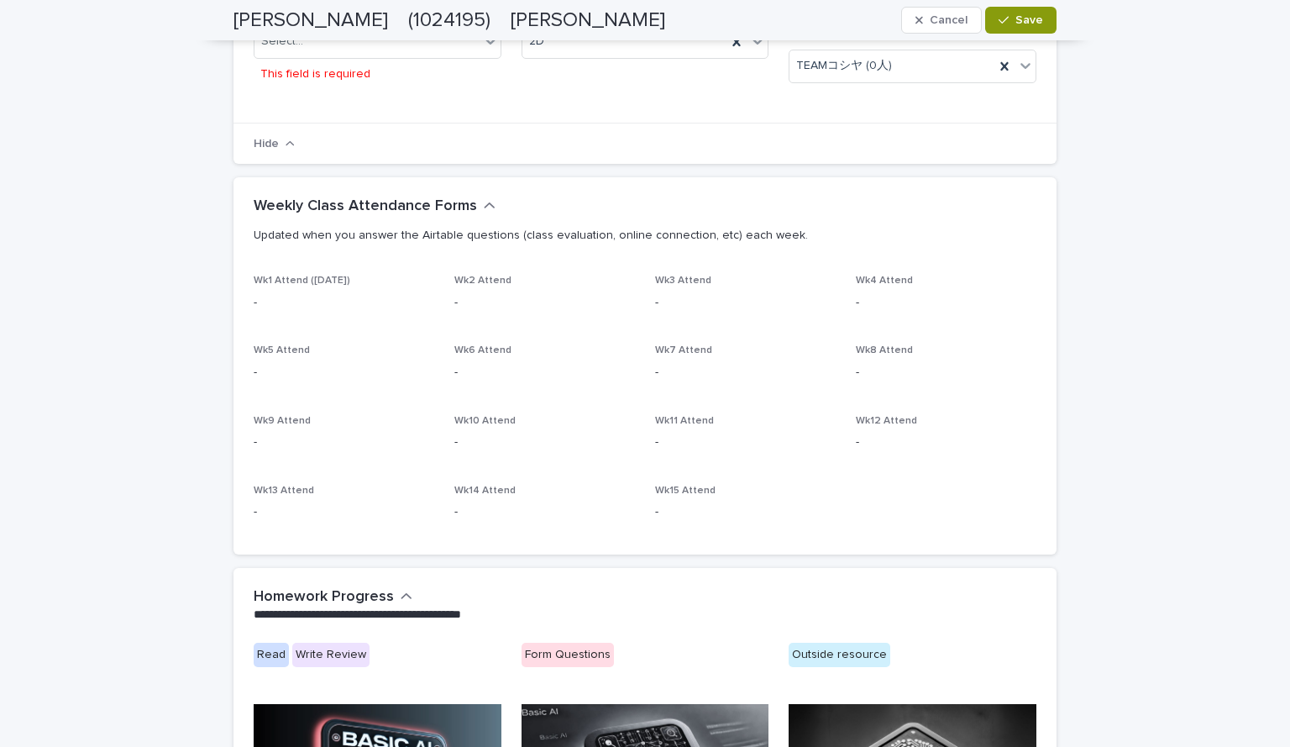
click at [338, 291] on div "-" at bounding box center [344, 301] width 181 height 21
click at [301, 319] on div "Wk1 Attend ([DATE]) -" at bounding box center [344, 300] width 181 height 50
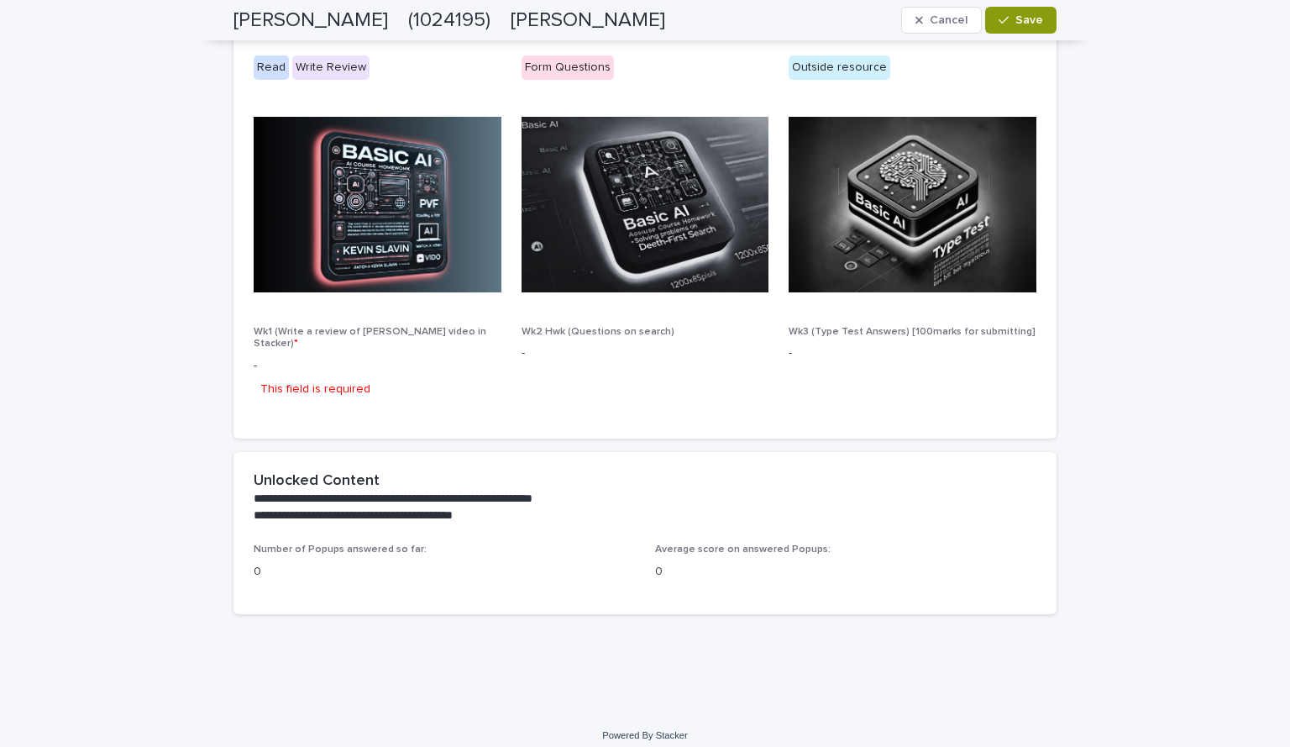
scroll to position [0, 0]
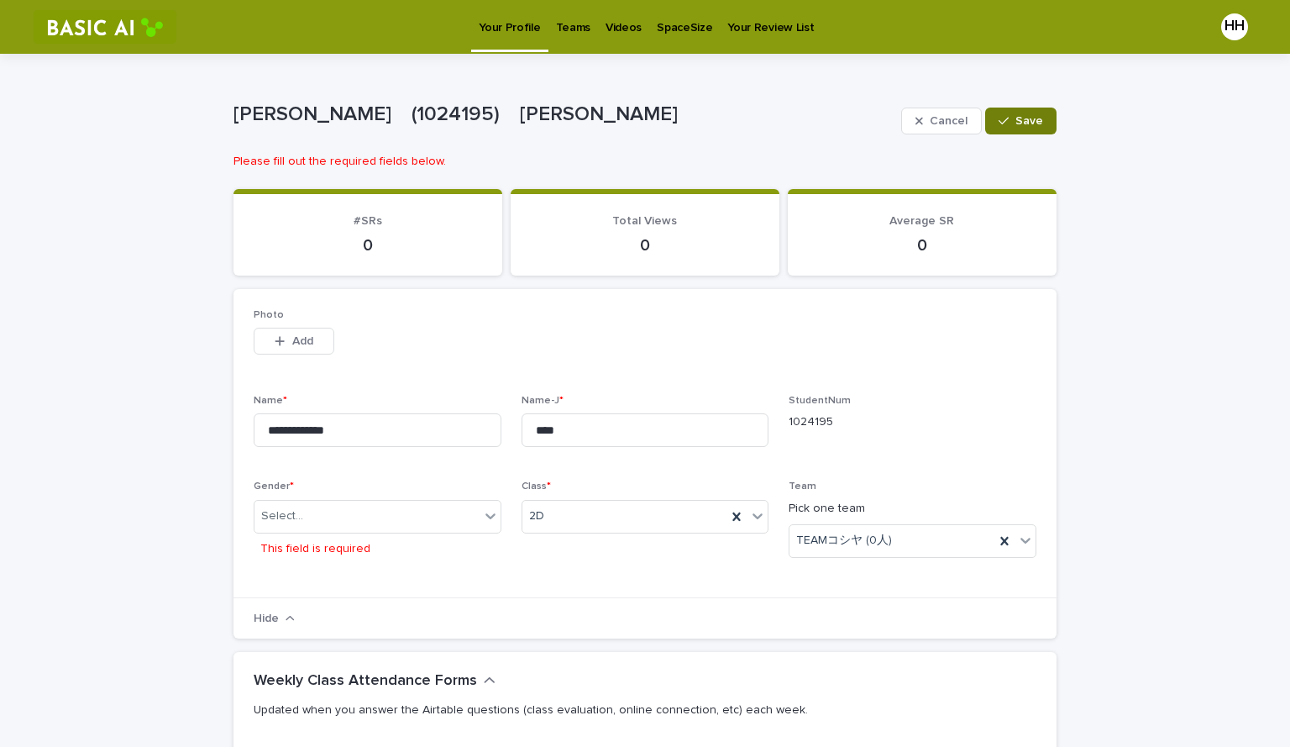
click at [1005, 106] on div "Cancel Save" at bounding box center [978, 120] width 155 height 67
click at [1004, 116] on div "button" at bounding box center [1006, 121] width 17 height 12
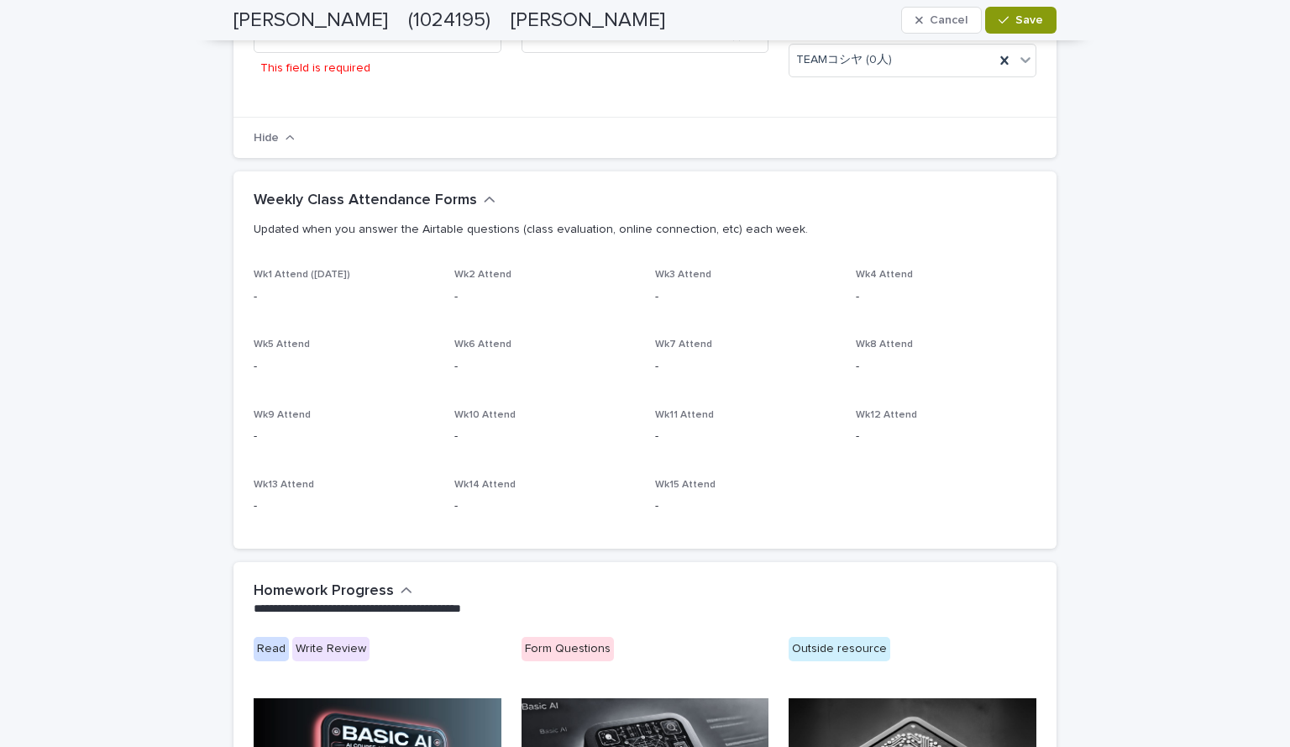
scroll to position [522, 0]
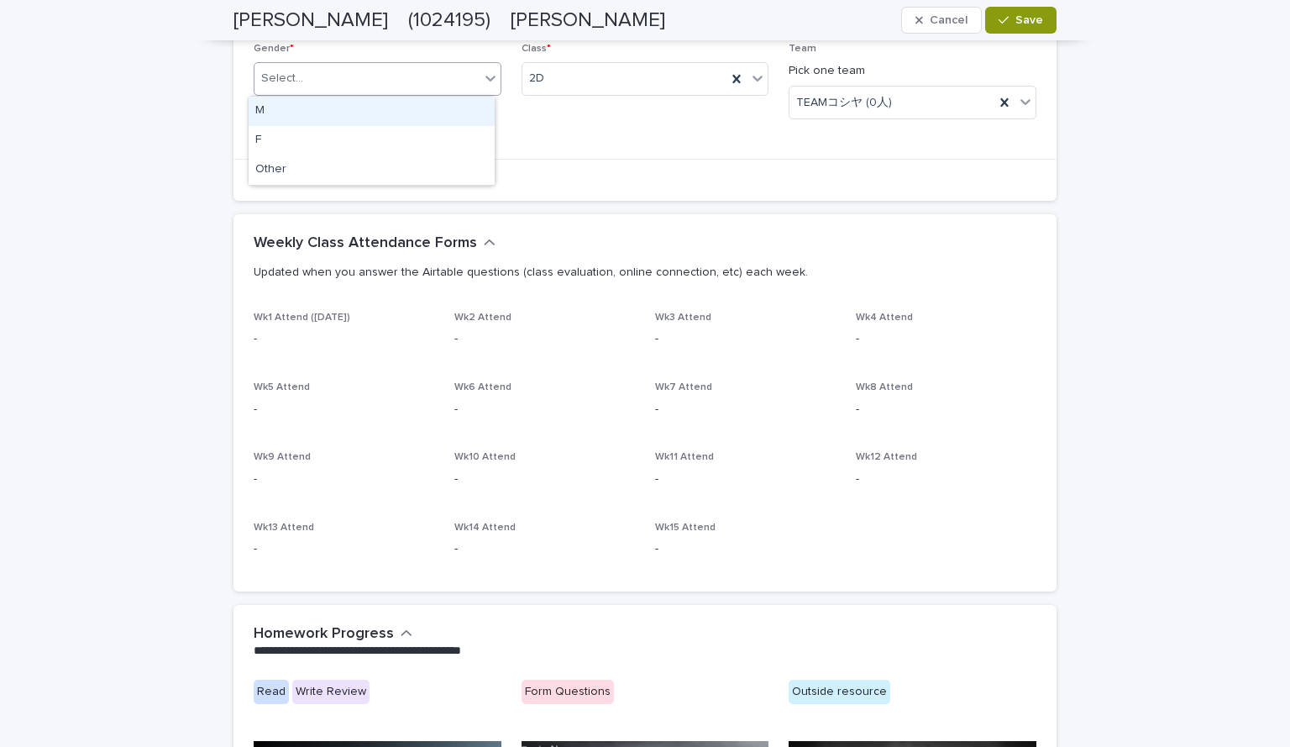
click at [462, 94] on div "Select..." at bounding box center [378, 79] width 248 height 34
click at [375, 119] on div "M" at bounding box center [372, 111] width 246 height 29
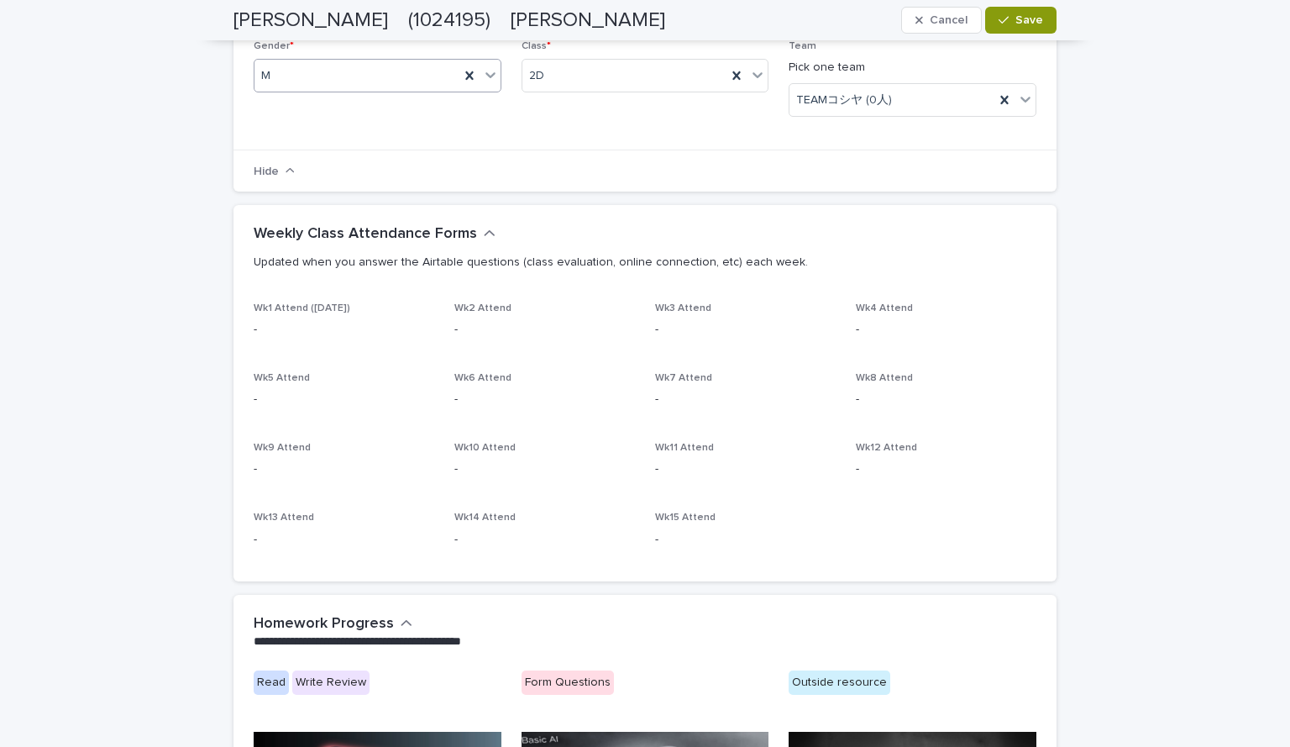
scroll to position [512, 0]
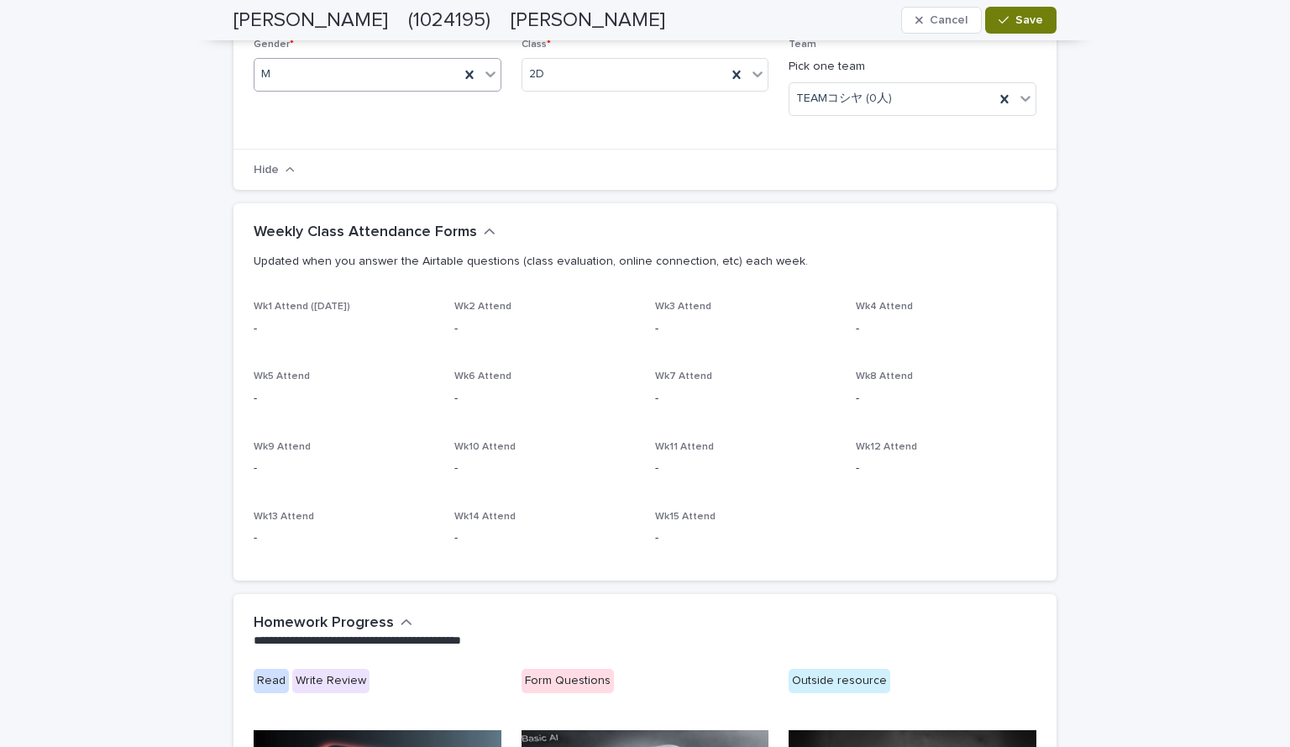
click at [1005, 13] on button "Save" at bounding box center [1020, 20] width 71 height 27
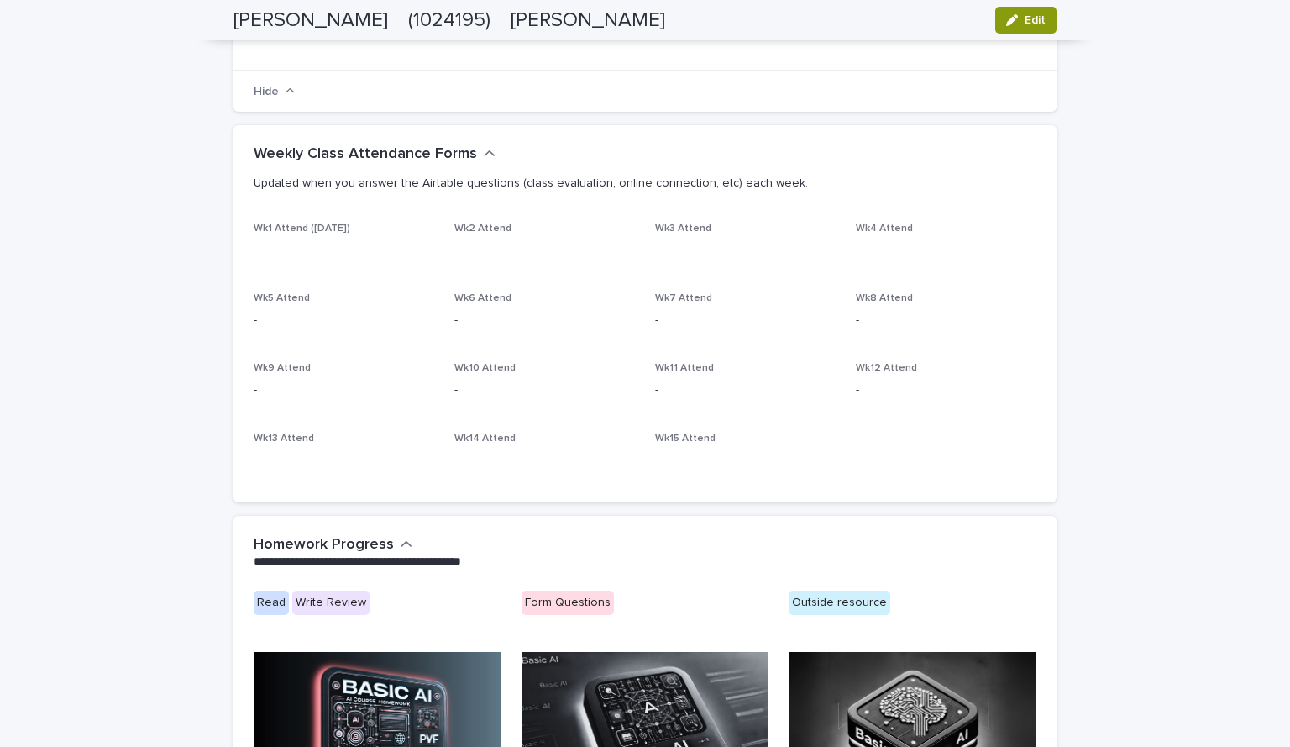
scroll to position [0, 0]
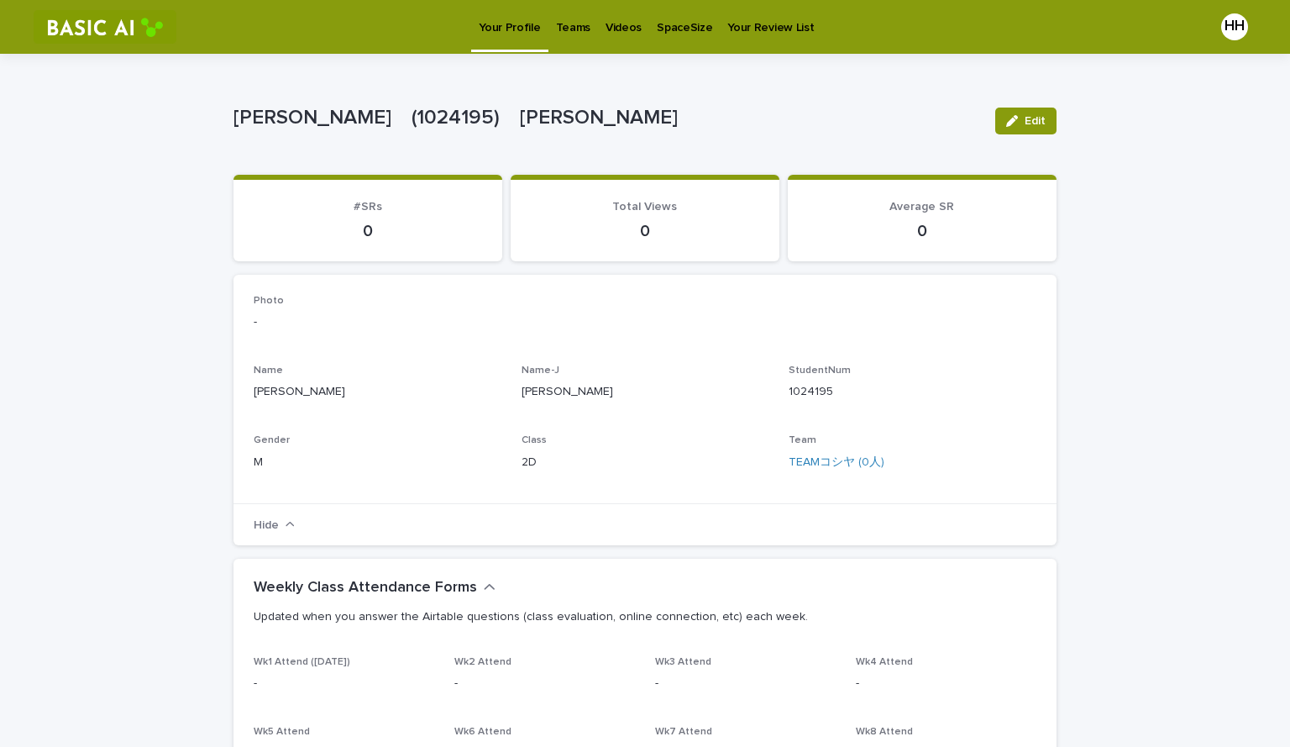
click at [557, 22] on p "Teams" at bounding box center [573, 17] width 34 height 35
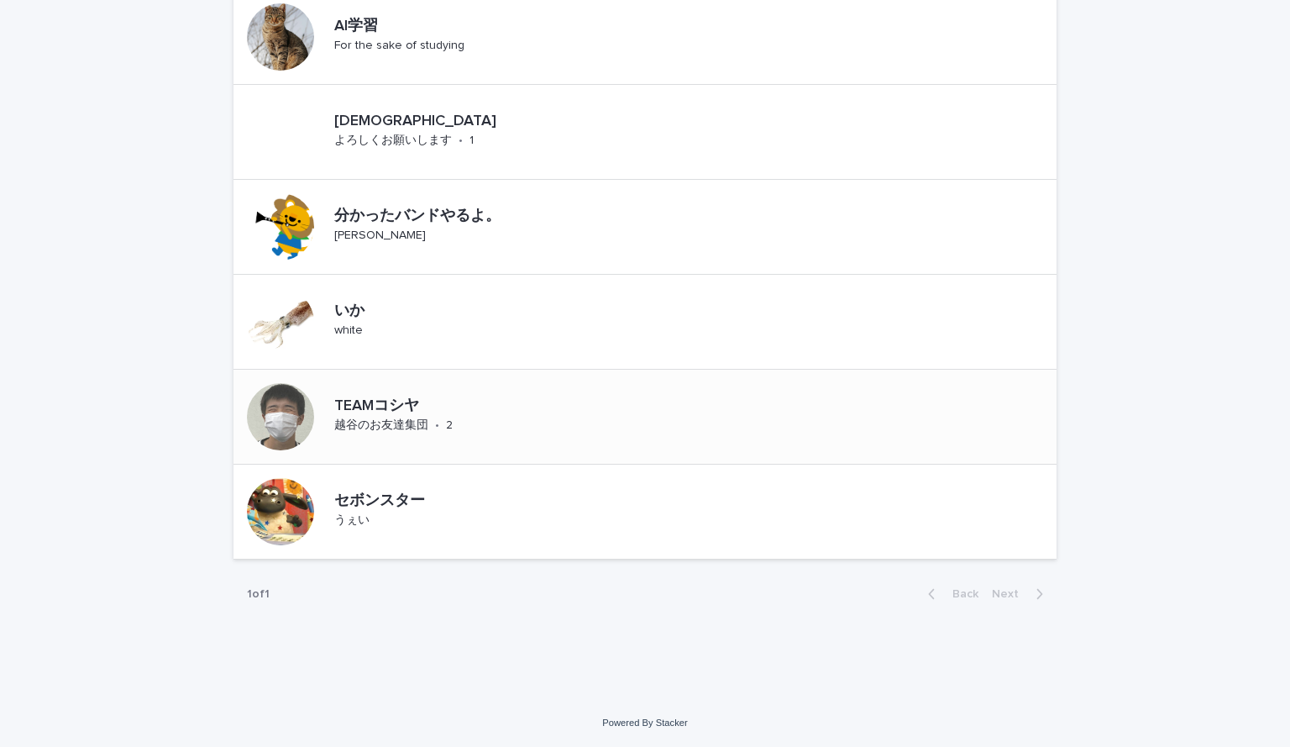
click at [494, 415] on p "TEAMコシヤ" at bounding box center [435, 406] width 203 height 18
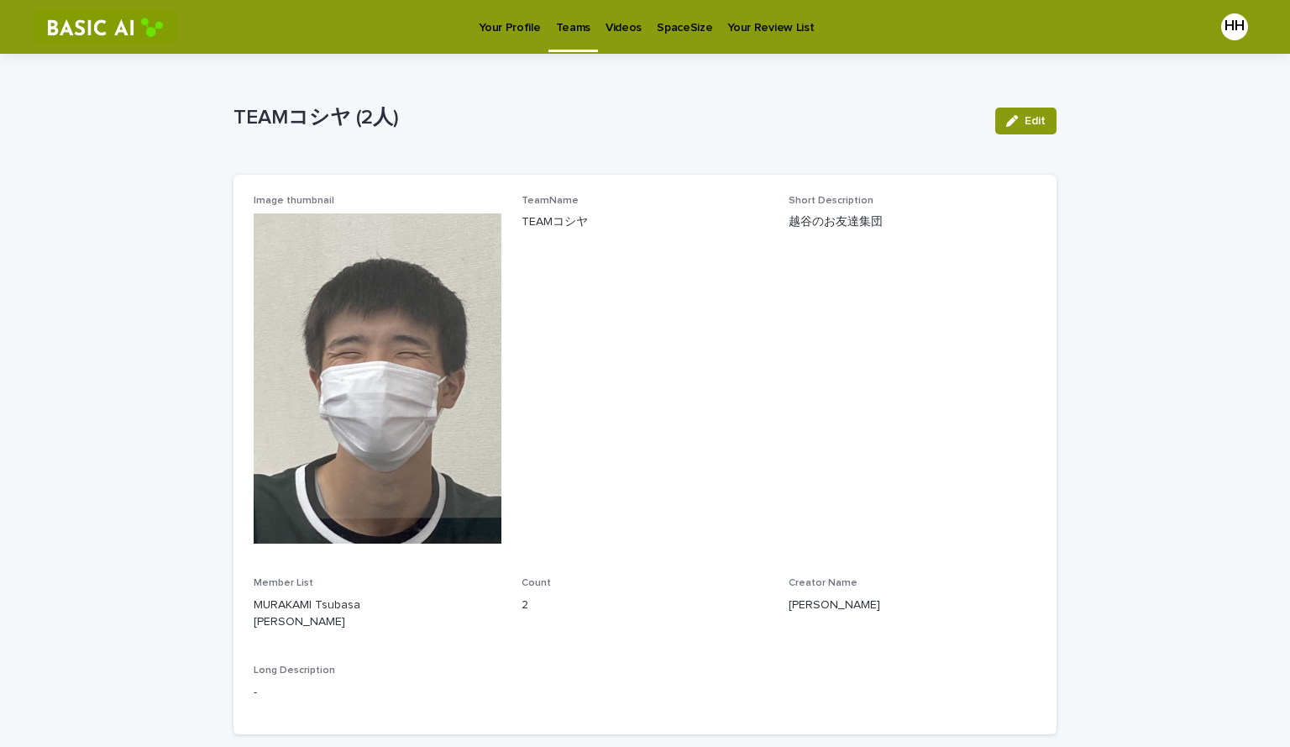
click at [506, 29] on p "Your Profile" at bounding box center [509, 17] width 61 height 35
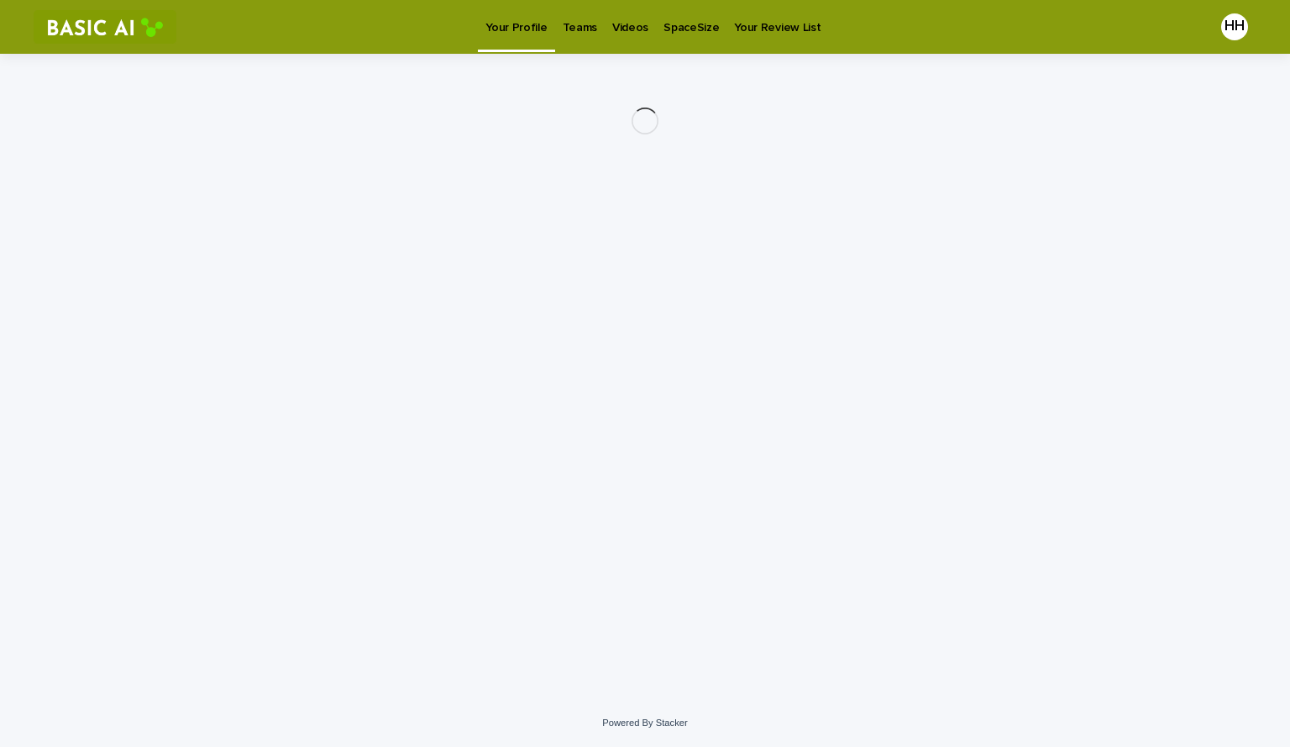
click at [581, 25] on p "Teams" at bounding box center [580, 17] width 34 height 35
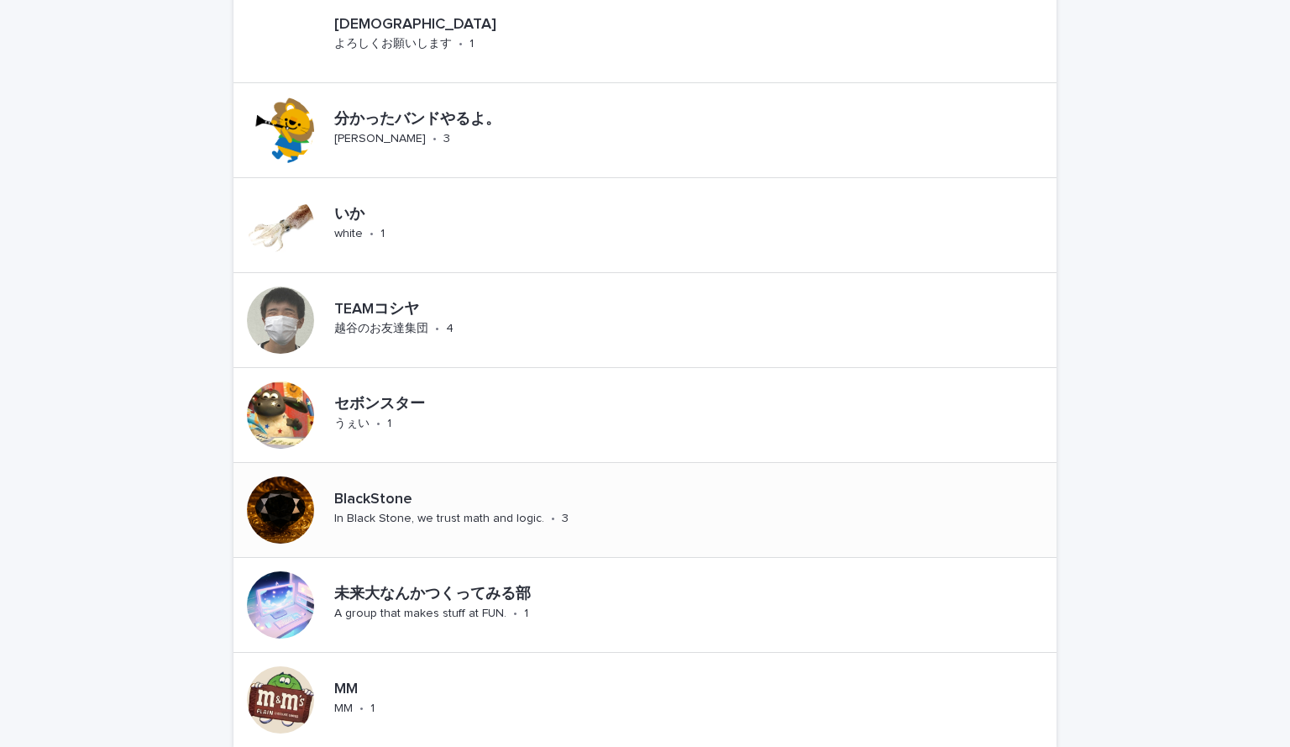
scroll to position [809, 0]
click at [492, 305] on p "TEAMコシヤ" at bounding box center [436, 310] width 204 height 18
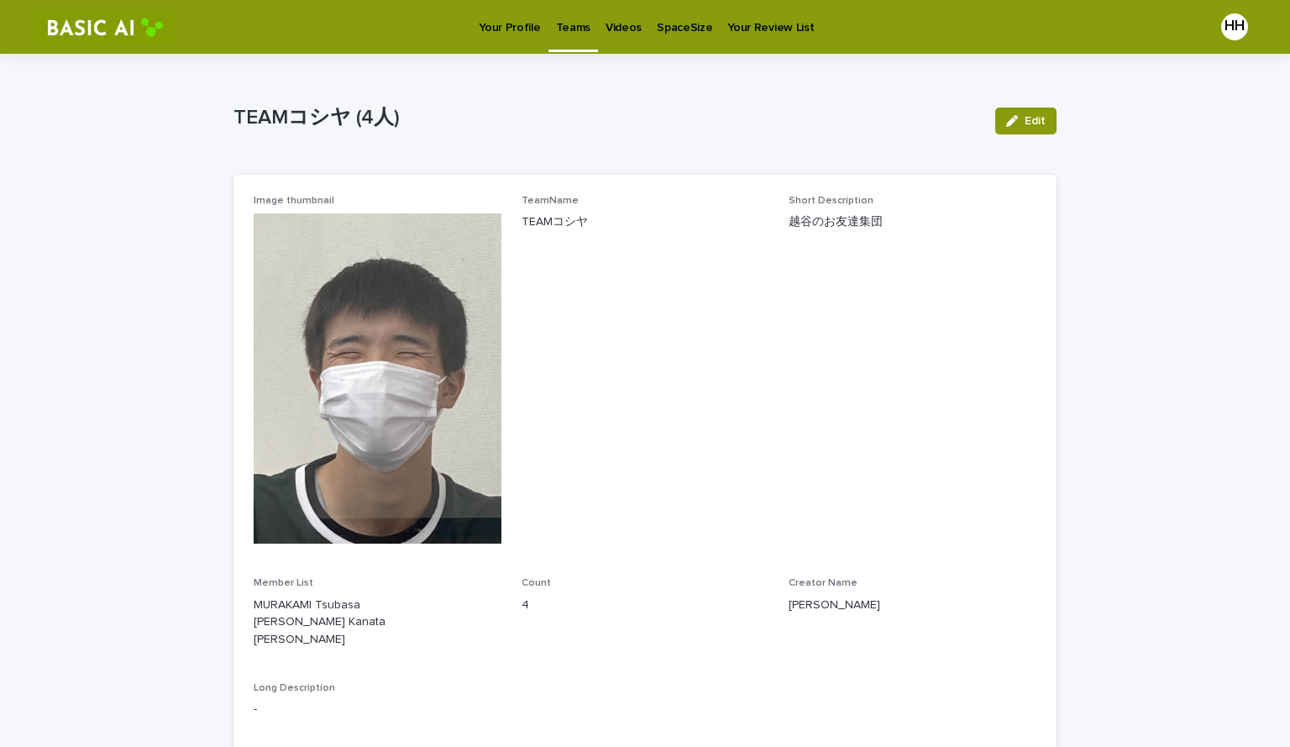
click at [527, 192] on div "Image thumbnail TeamName TEAMコシヤ Short Description 越谷のお友達集団 Member List MURAKAM…" at bounding box center [644, 463] width 823 height 577
click at [511, 45] on link "Your Profile" at bounding box center [509, 26] width 76 height 52
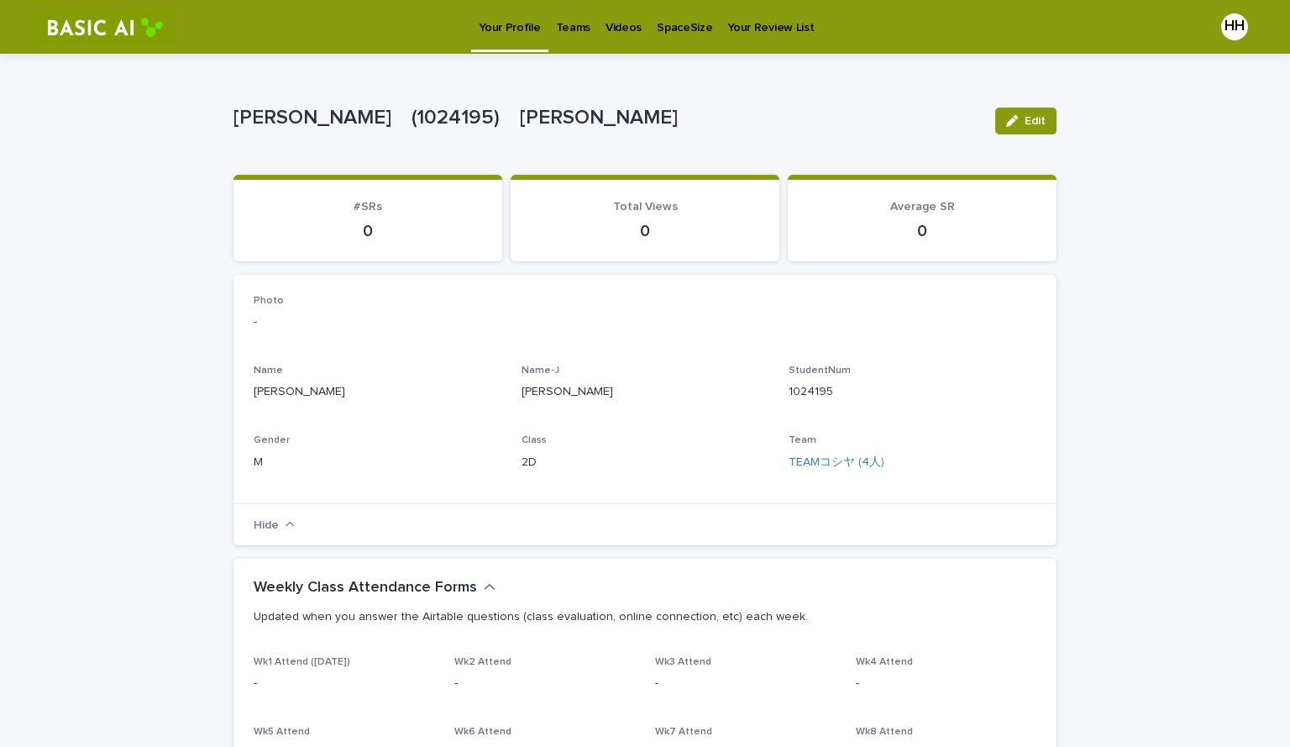
click at [556, 32] on p "Teams" at bounding box center [573, 17] width 34 height 35
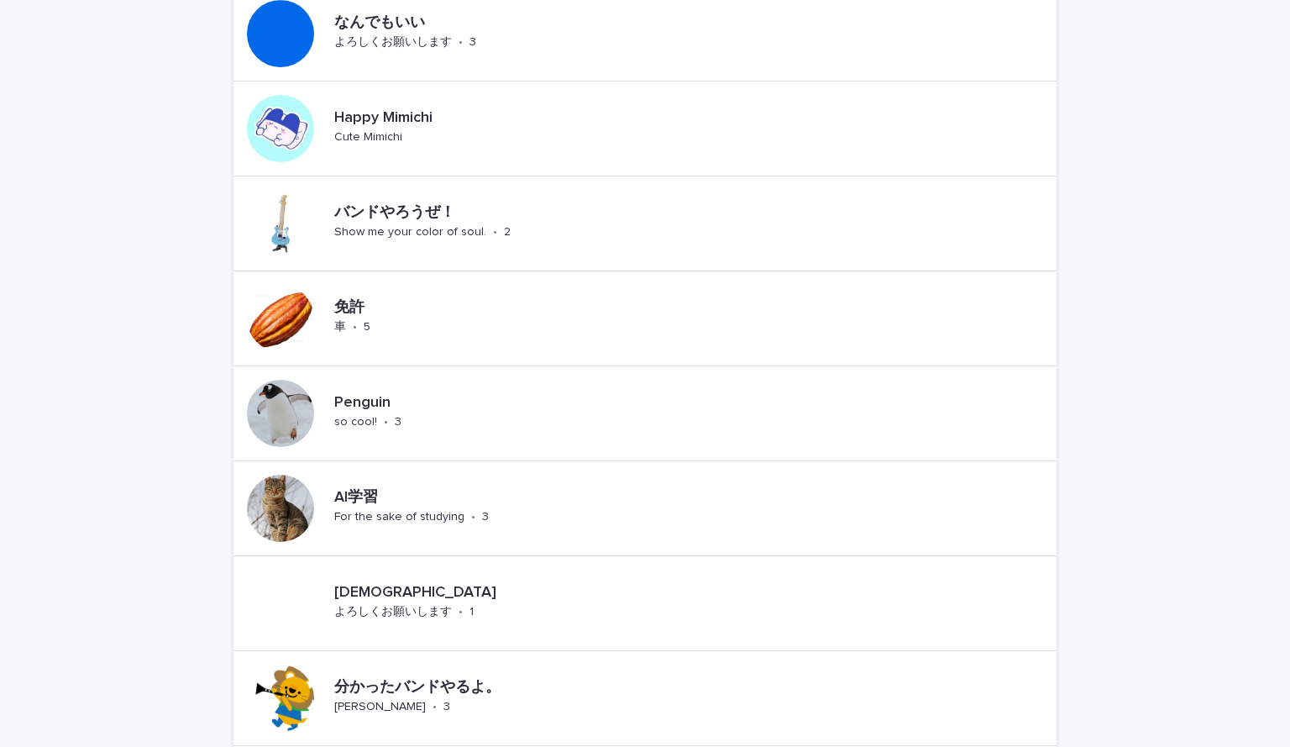
scroll to position [242, 0]
click at [354, 370] on div "Penguin so cool! • 3" at bounding box center [348, 414] width 231 height 94
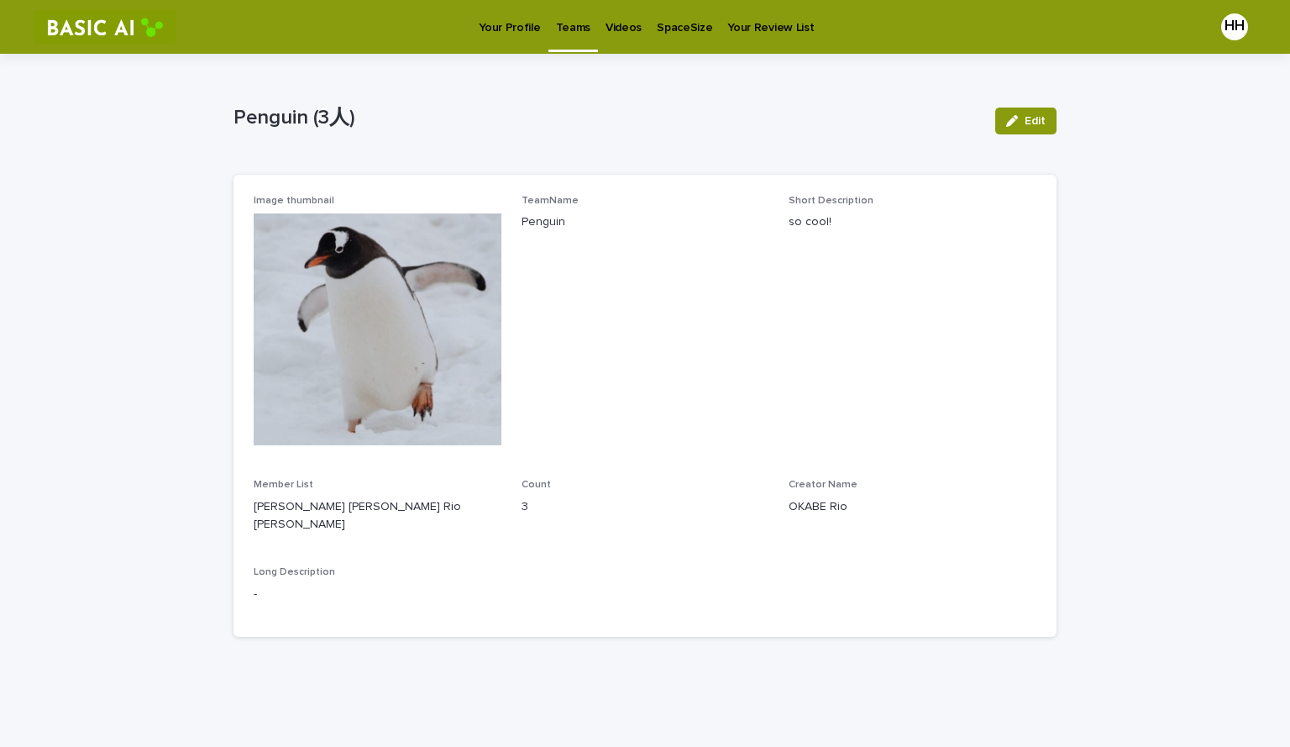
click at [579, 45] on link "Teams" at bounding box center [573, 25] width 50 height 50
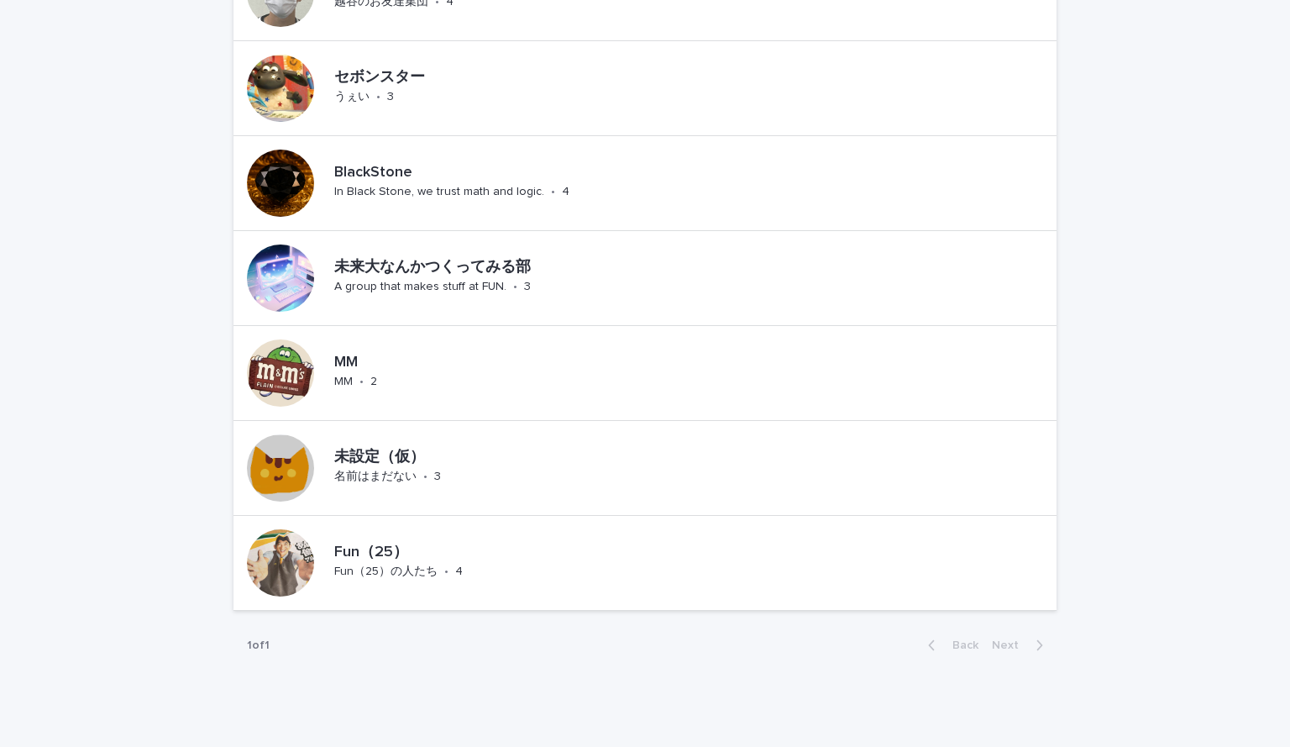
scroll to position [1188, 0]
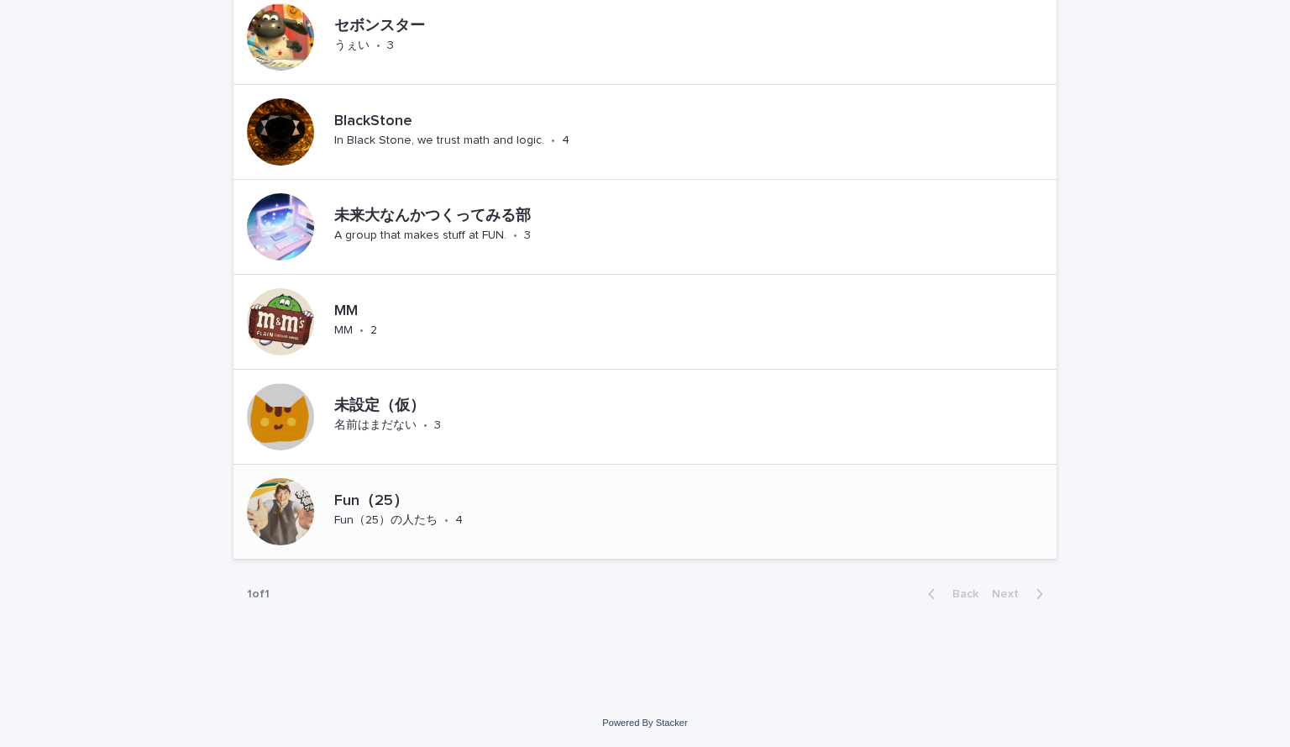
click at [370, 487] on div "Fun（25） Fun（25）の人たち • 4" at bounding box center [435, 511] width 216 height 52
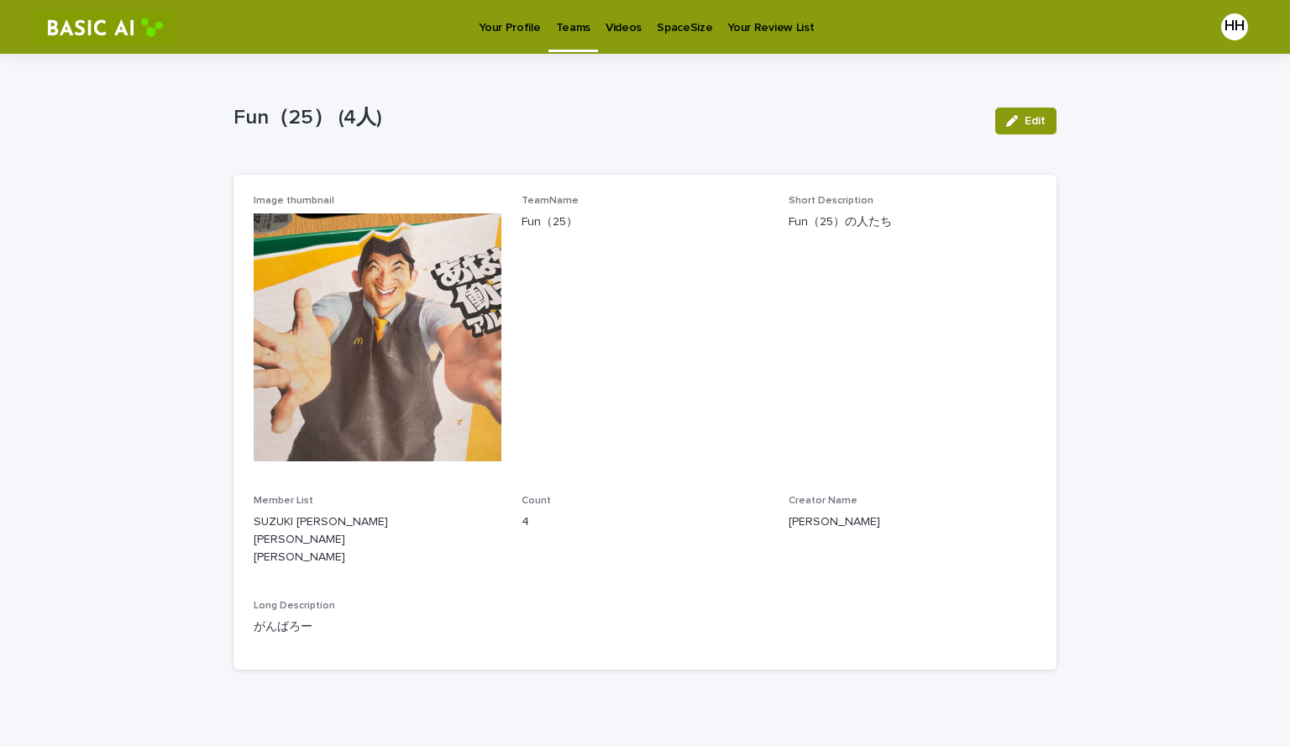
click at [561, 36] on link "Teams" at bounding box center [573, 25] width 50 height 50
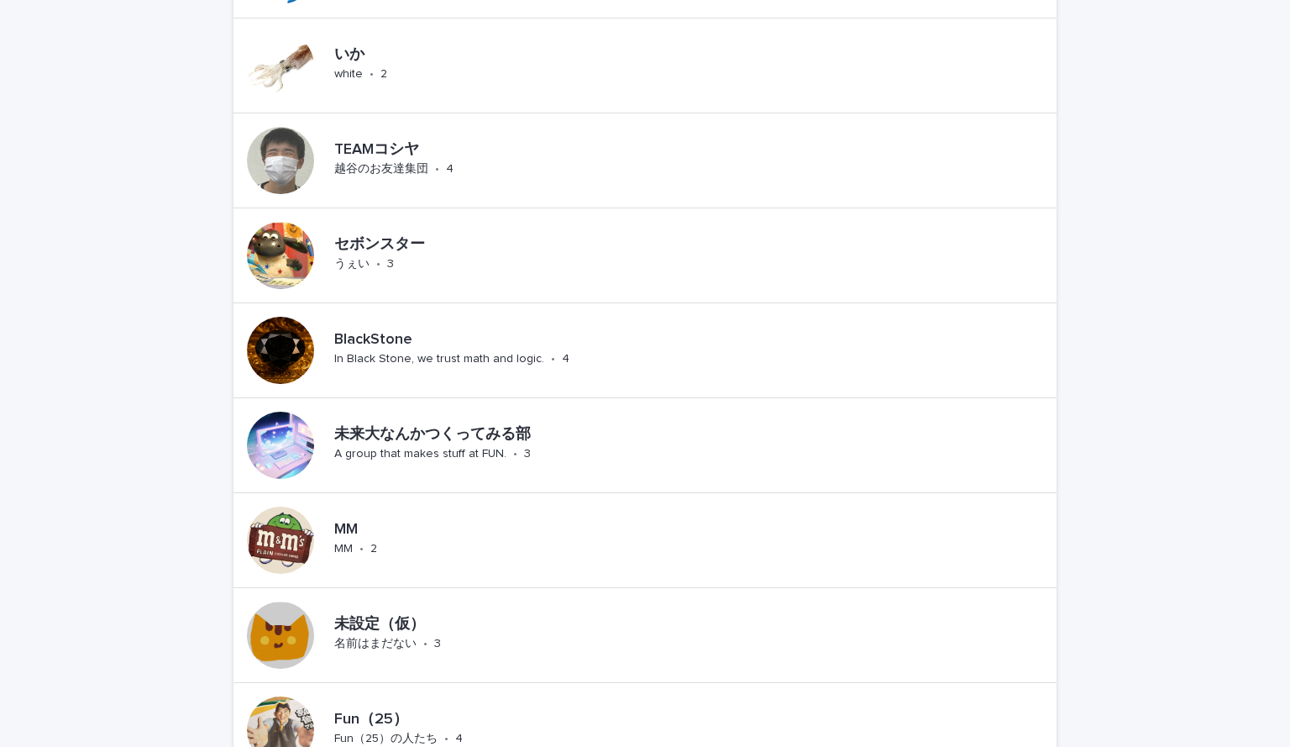
scroll to position [970, 0]
click at [383, 345] on p "BlackStone" at bounding box center [490, 340] width 313 height 18
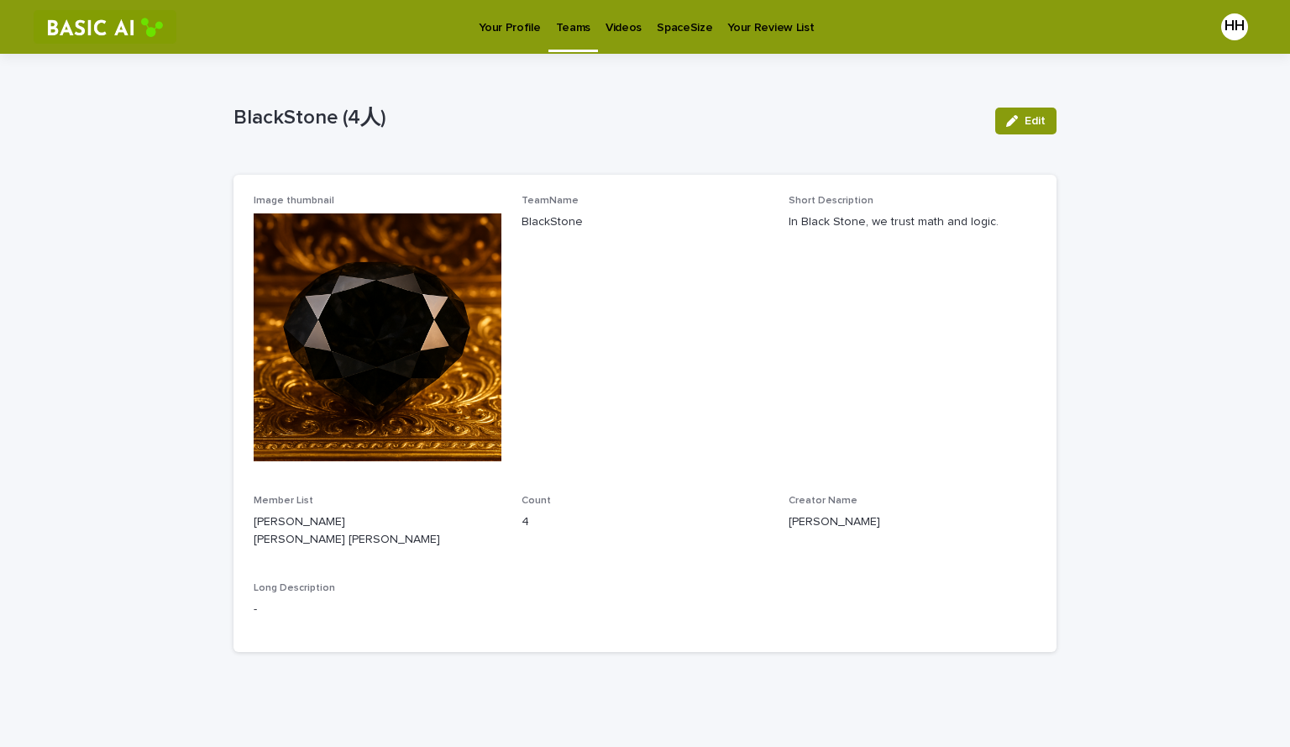
click at [575, 25] on p "Teams" at bounding box center [573, 17] width 34 height 35
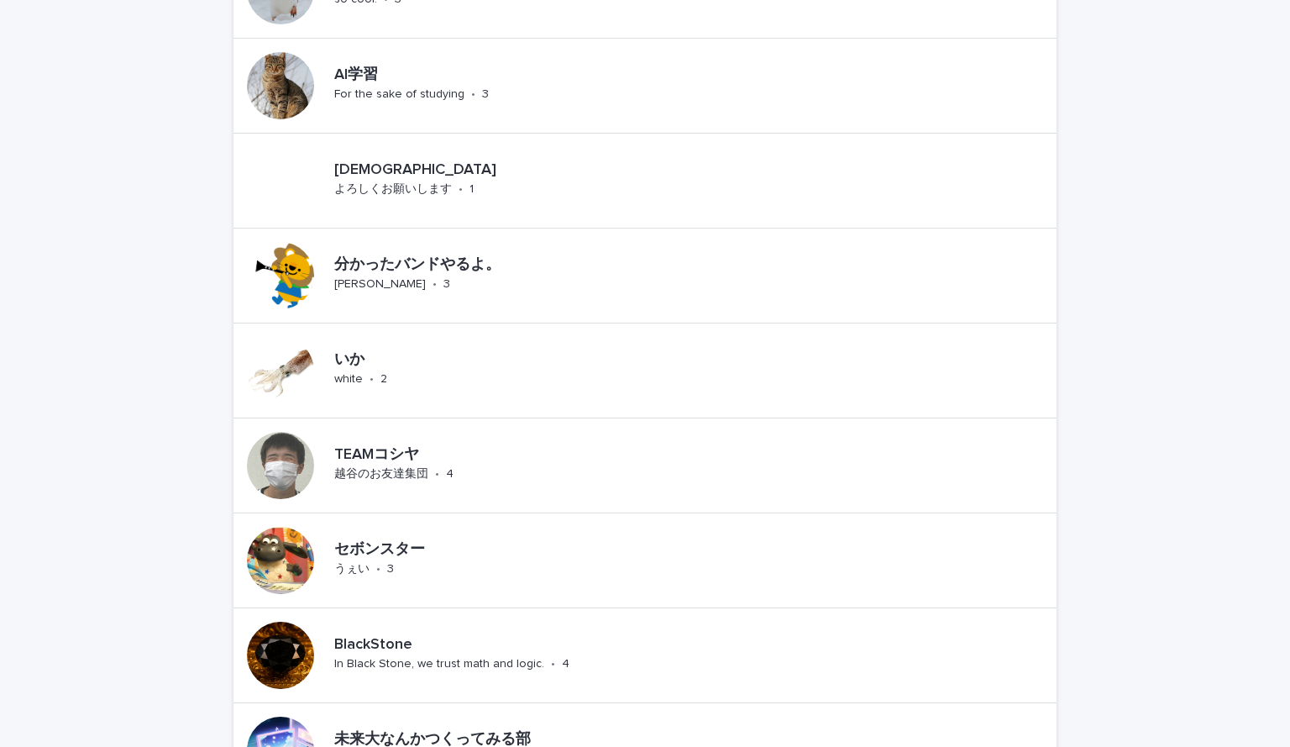
scroll to position [732, 0]
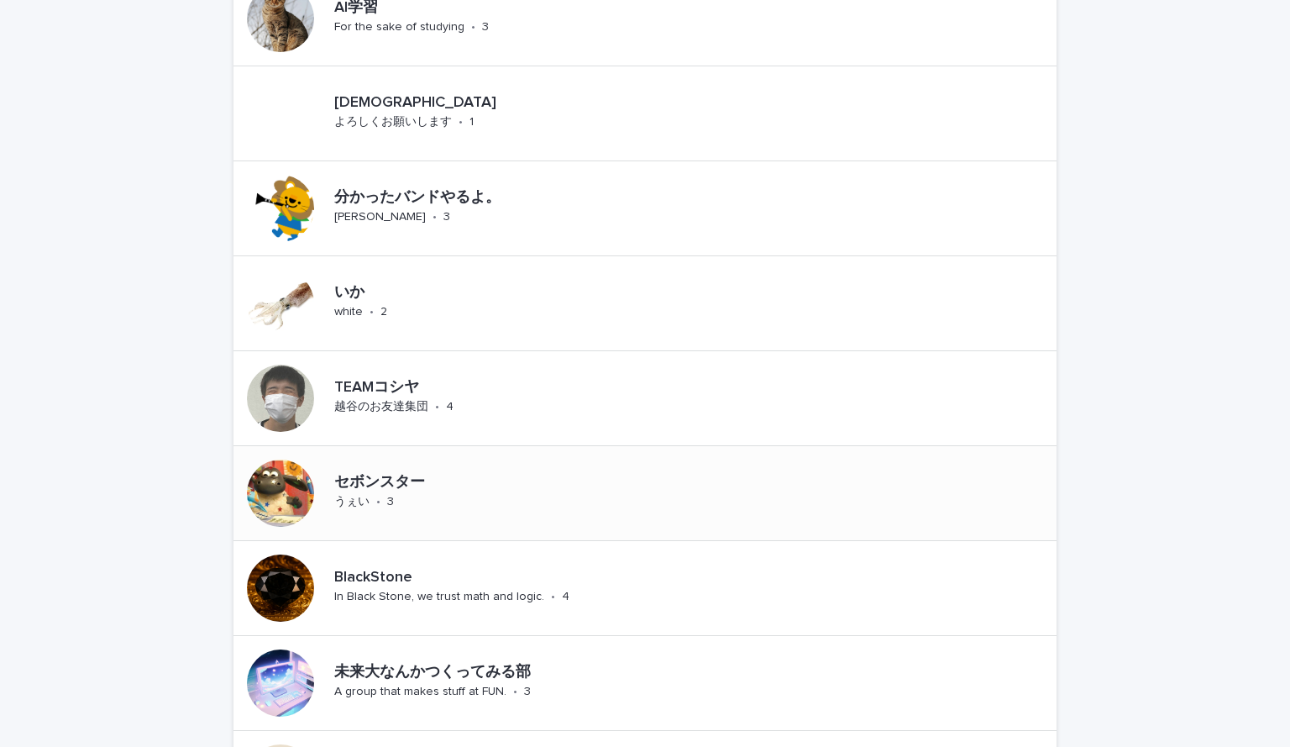
click at [455, 470] on div "セボンスター" at bounding box center [409, 481] width 150 height 22
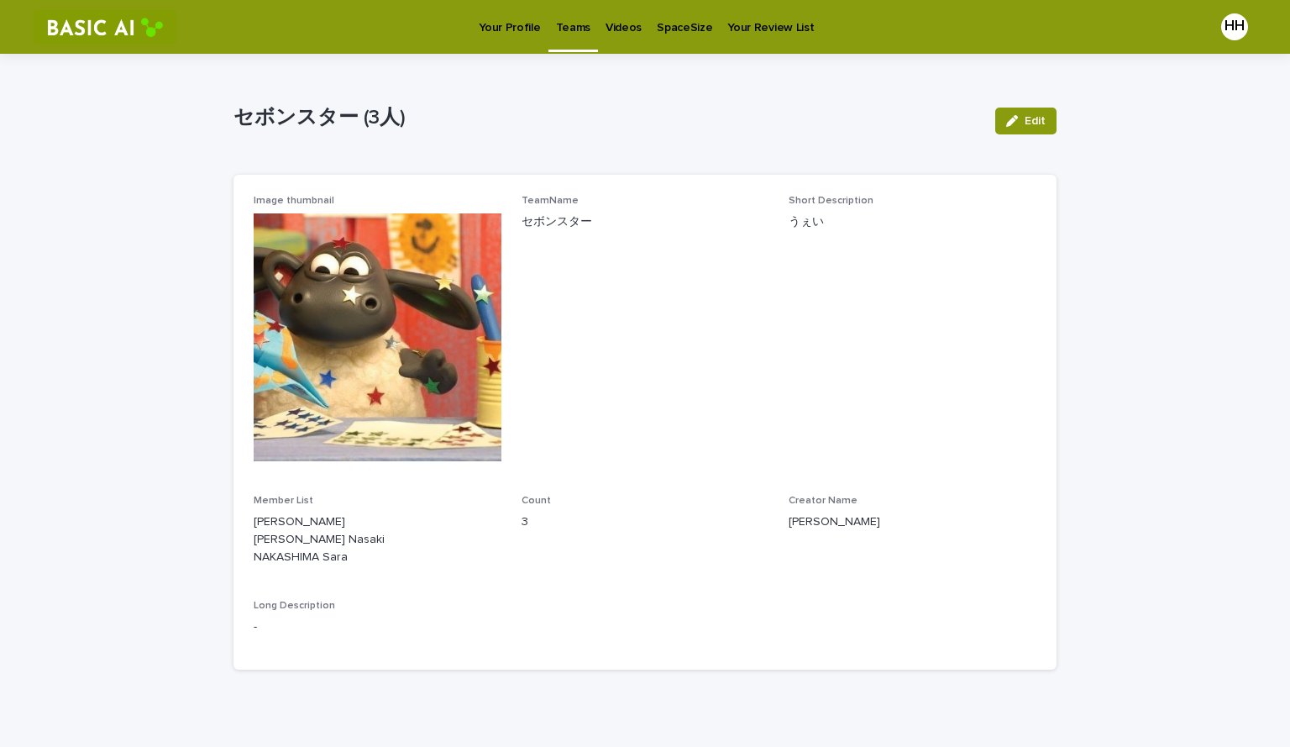
click at [569, 44] on link "Teams" at bounding box center [573, 25] width 50 height 50
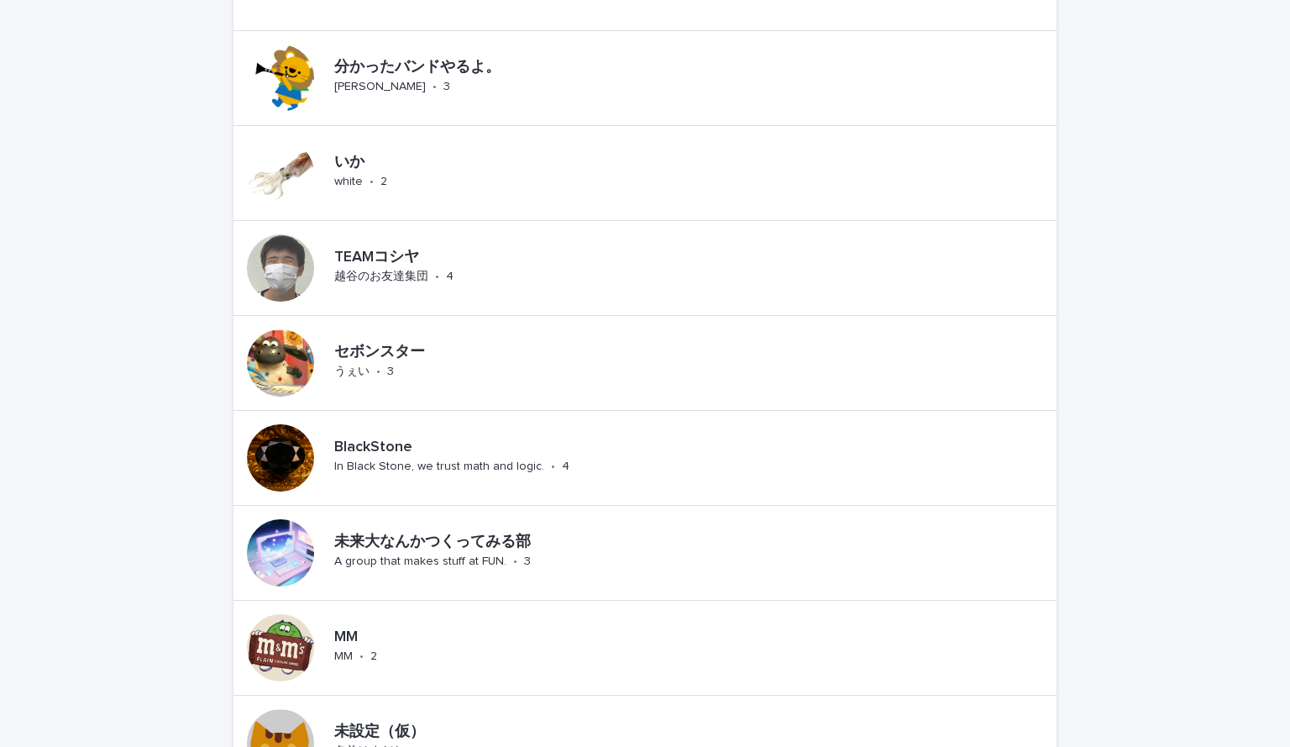
scroll to position [862, 0]
click at [489, 437] on div "BlackStone" at bounding box center [490, 447] width 313 height 22
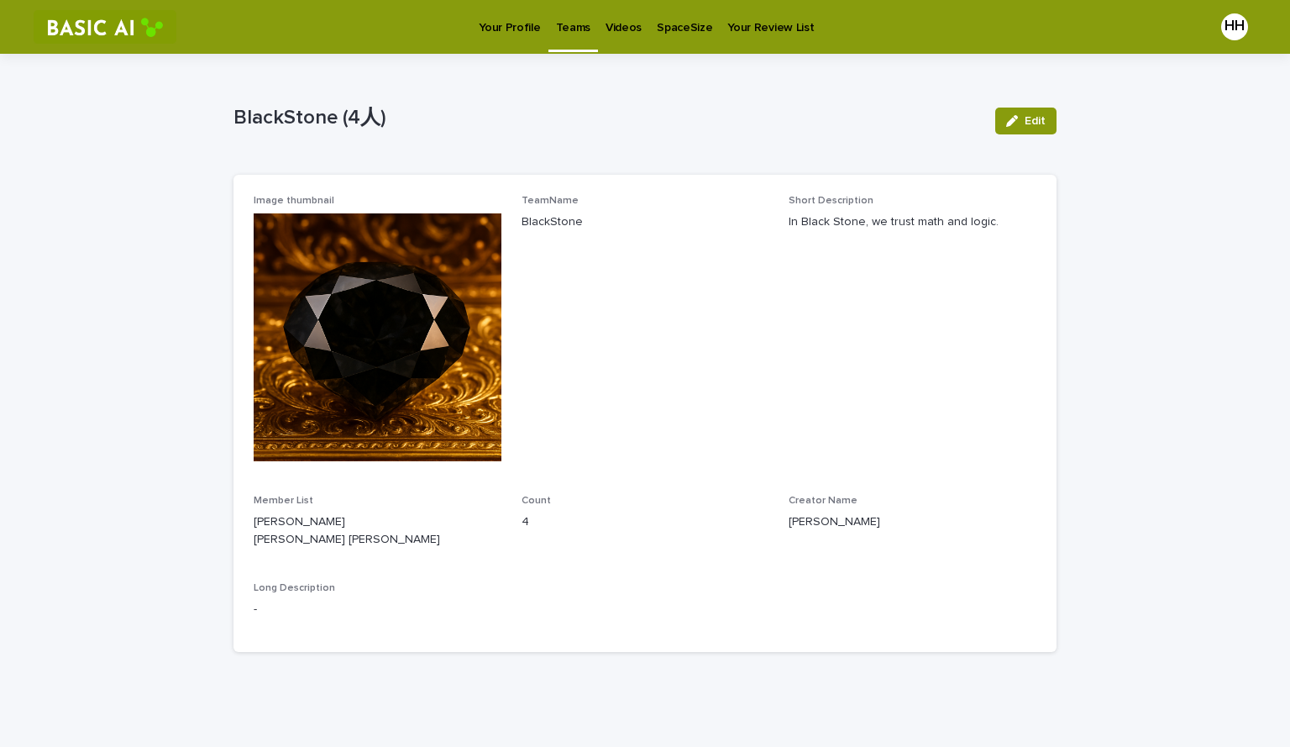
click at [569, 39] on link "Teams" at bounding box center [573, 25] width 50 height 50
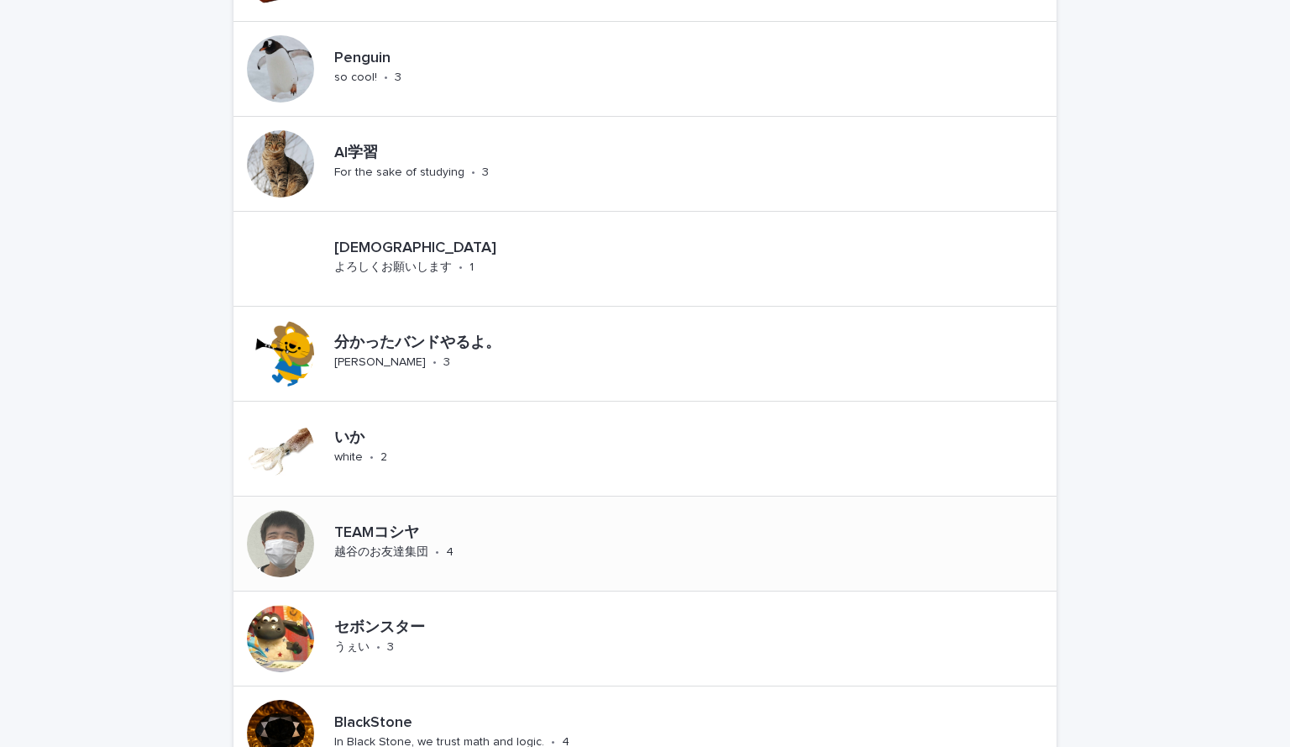
scroll to position [753, 0]
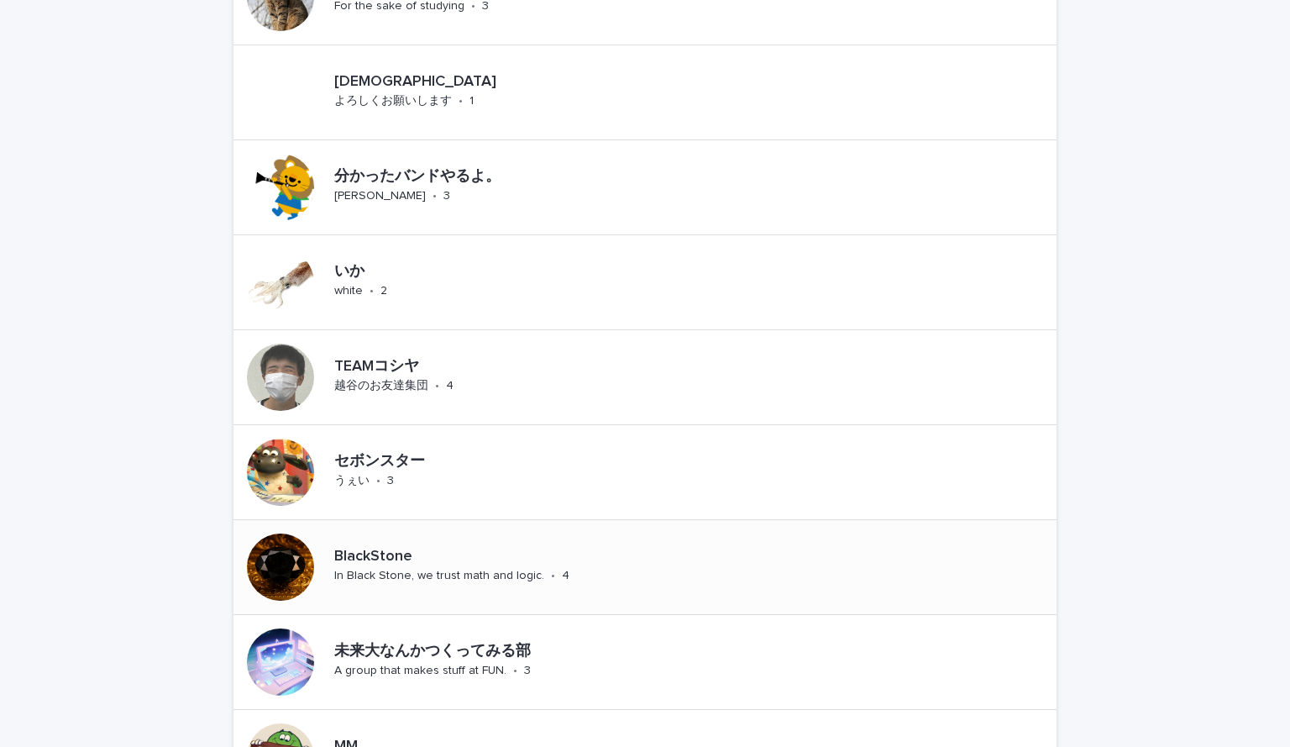
click at [407, 537] on div "BlackStone In Black Stone, we trust math and logic. • 4" at bounding box center [443, 567] width 421 height 94
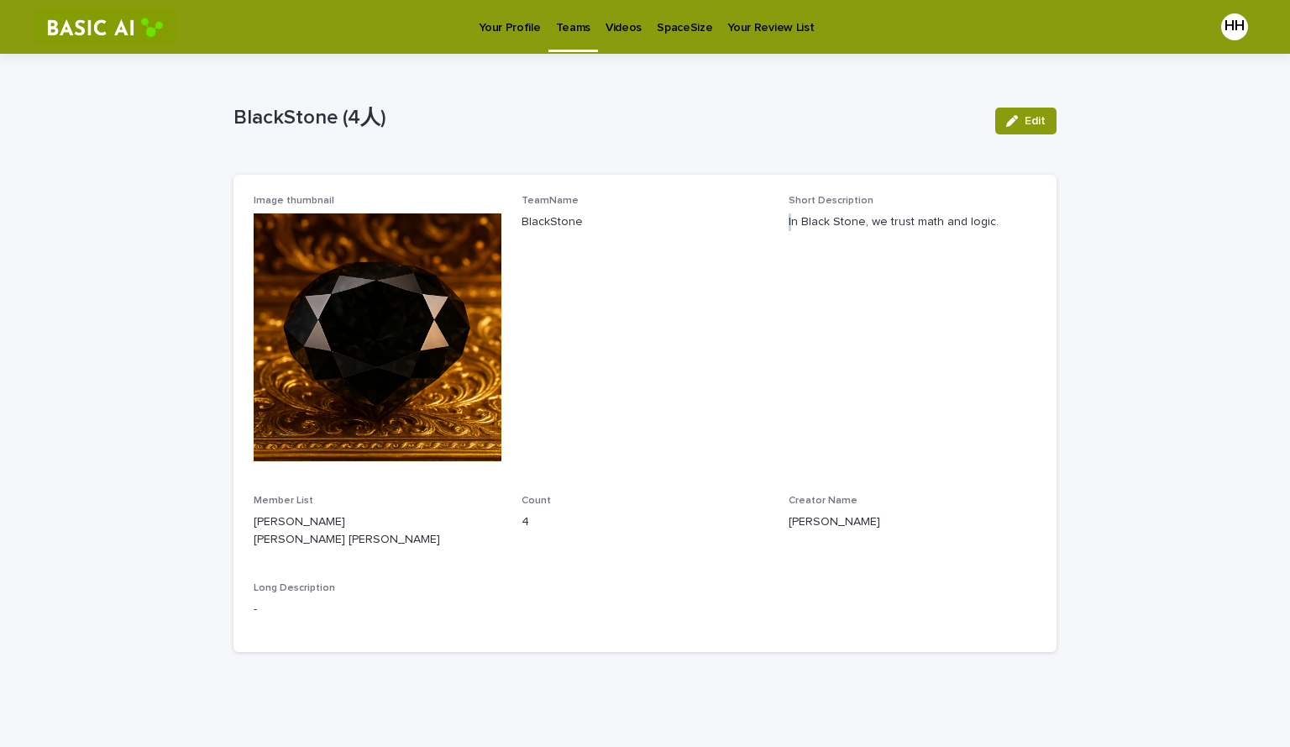
drag, startPoint x: 784, startPoint y: 219, endPoint x: 1023, endPoint y: 196, distance: 239.6
click at [1023, 196] on div "Short Description In Black Stone, we trust math and logic." at bounding box center [912, 220] width 248 height 50
click at [904, 226] on p "In Black Stone, we trust math and logic." at bounding box center [912, 222] width 248 height 18
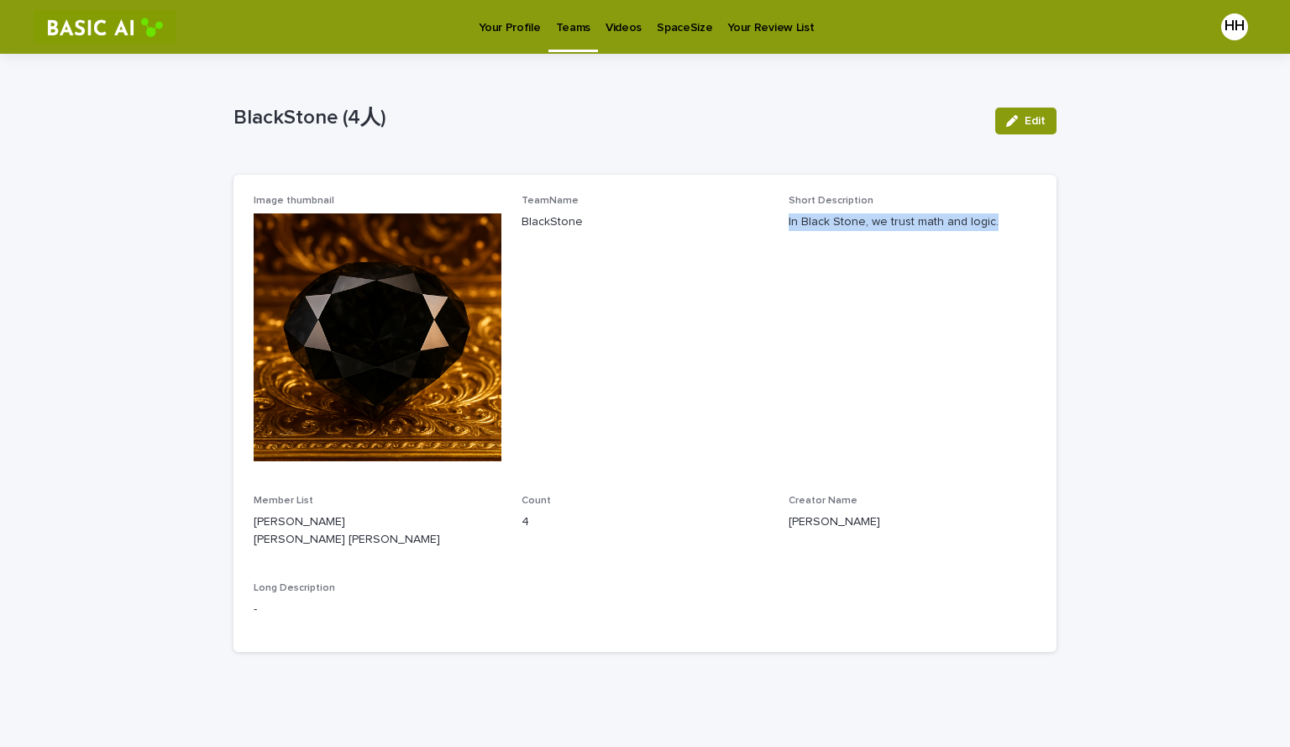
click at [904, 226] on p "In Black Stone, we trust math and logic." at bounding box center [912, 222] width 248 height 18
click at [934, 375] on span "Short Description In Black Stone, we trust math and logic." at bounding box center [912, 335] width 248 height 280
